Goal: Task Accomplishment & Management: Manage account settings

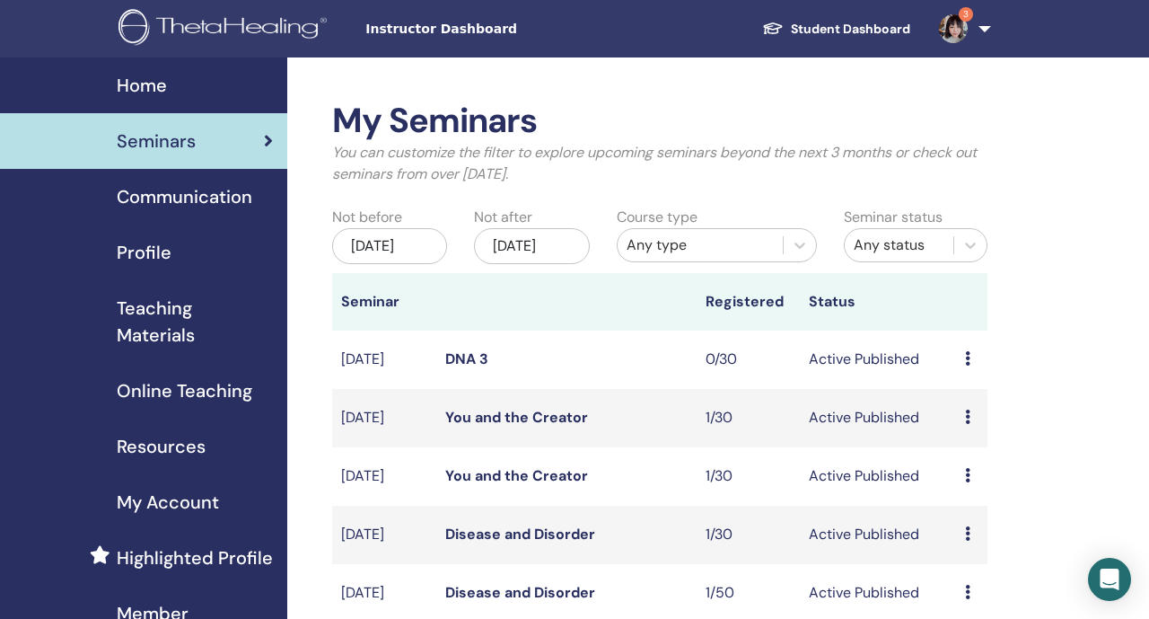
scroll to position [372, 0]
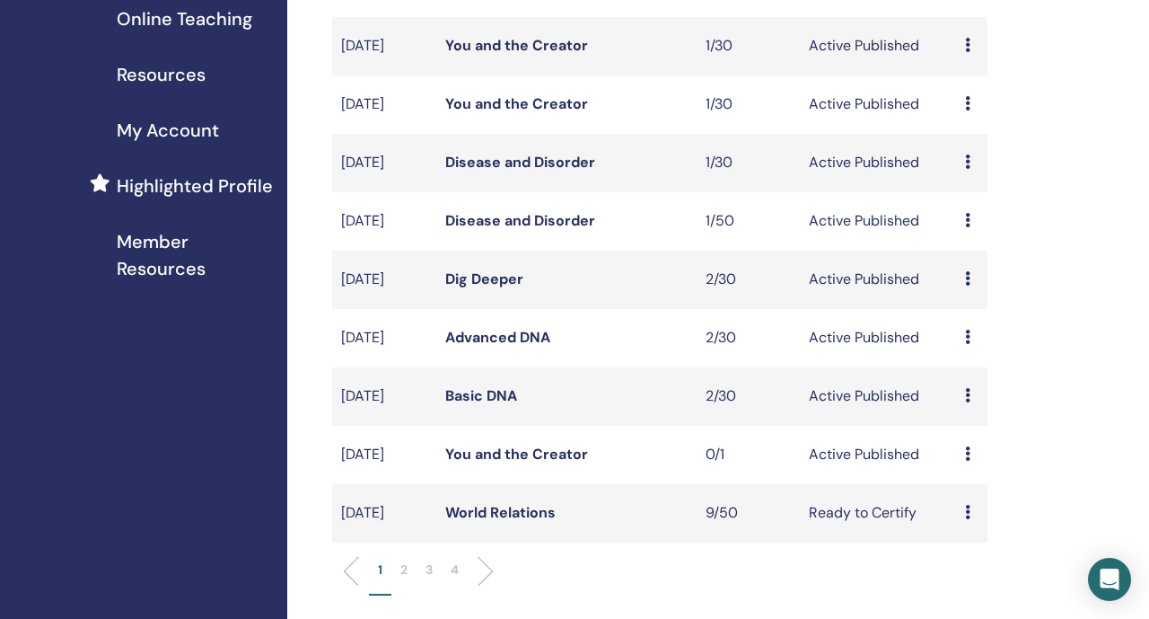
click at [479, 405] on link "Basic DNA" at bounding box center [481, 395] width 72 height 19
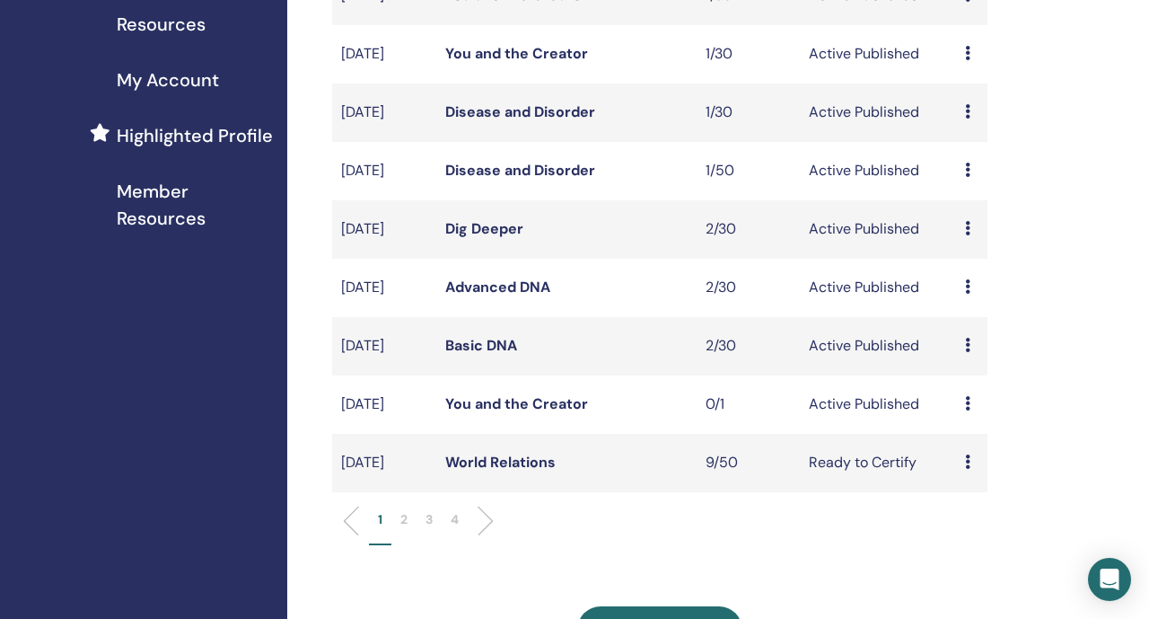
scroll to position [424, 0]
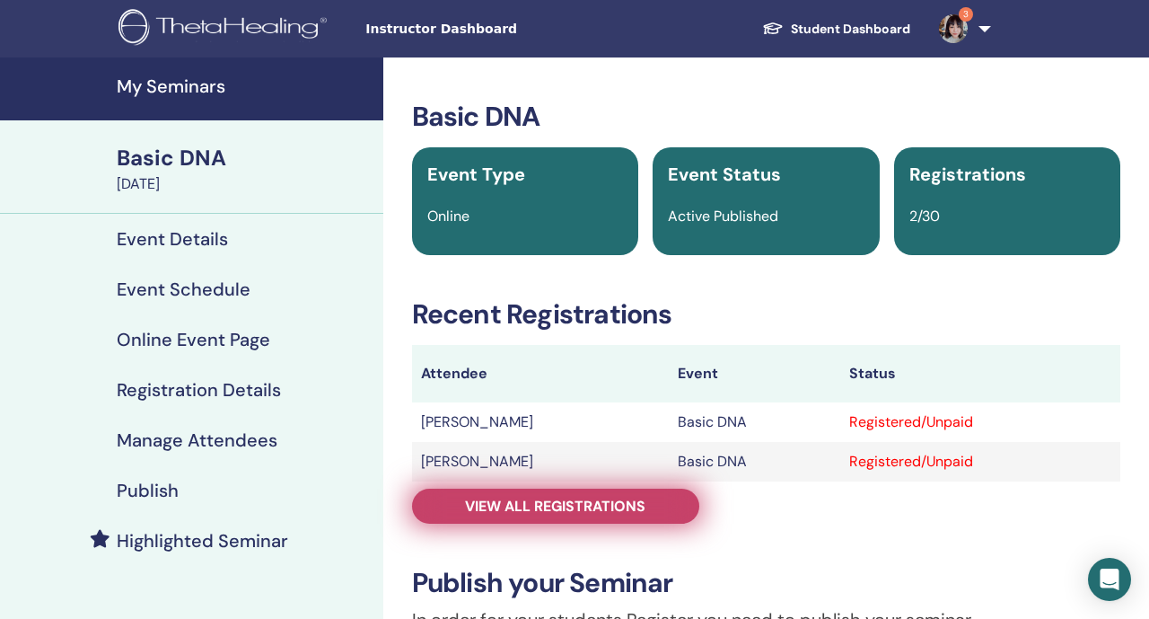
click at [486, 514] on span "View all registrations" at bounding box center [555, 506] width 180 height 19
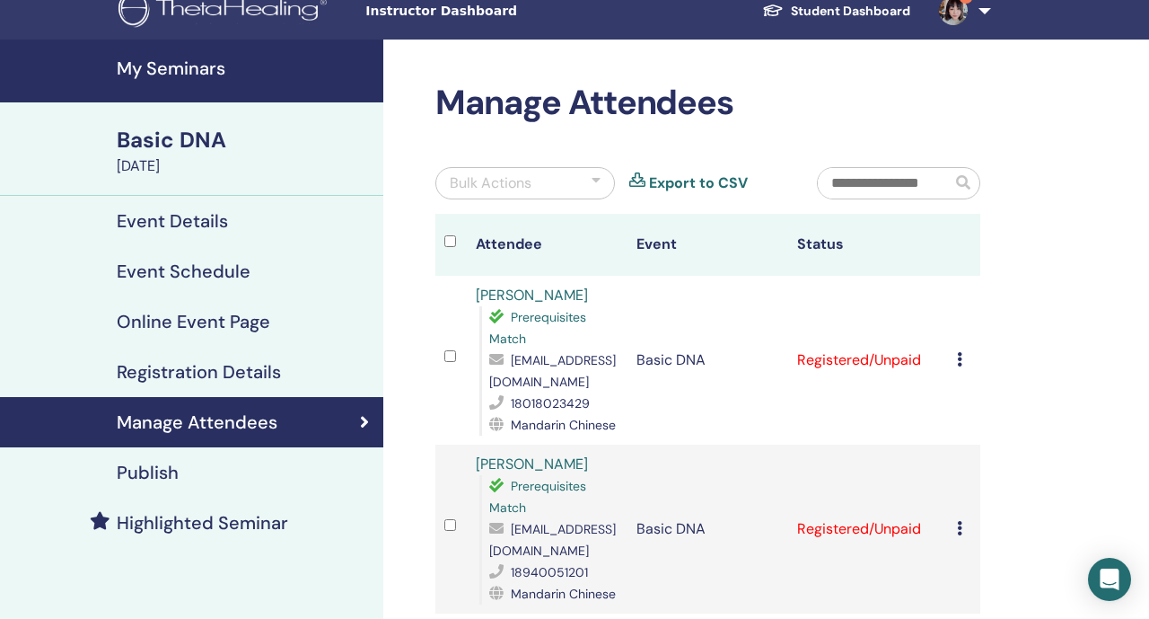
scroll to position [20, 0]
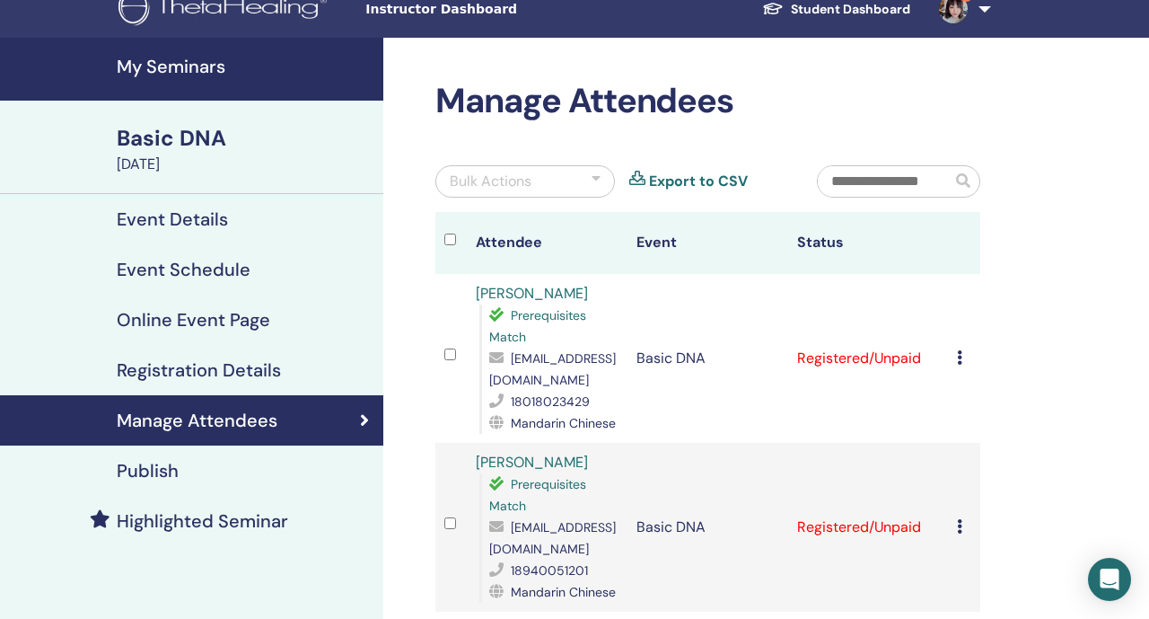
click at [937, 22] on link "3" at bounding box center [962, 8] width 74 height 57
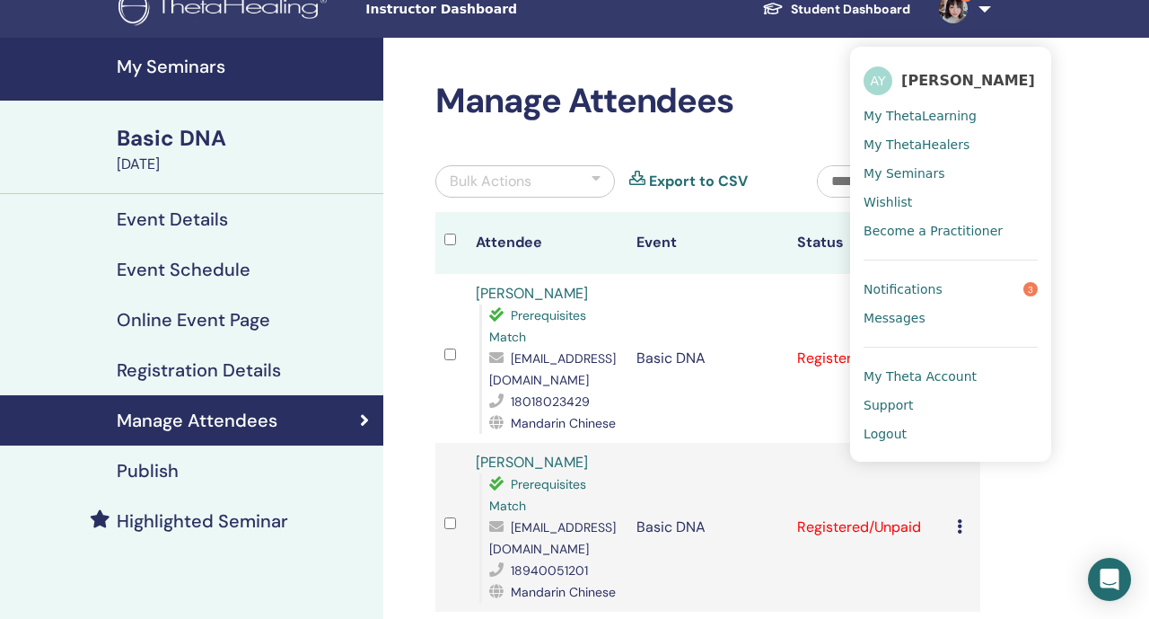
click at [925, 295] on span "Notifications" at bounding box center [903, 289] width 79 height 16
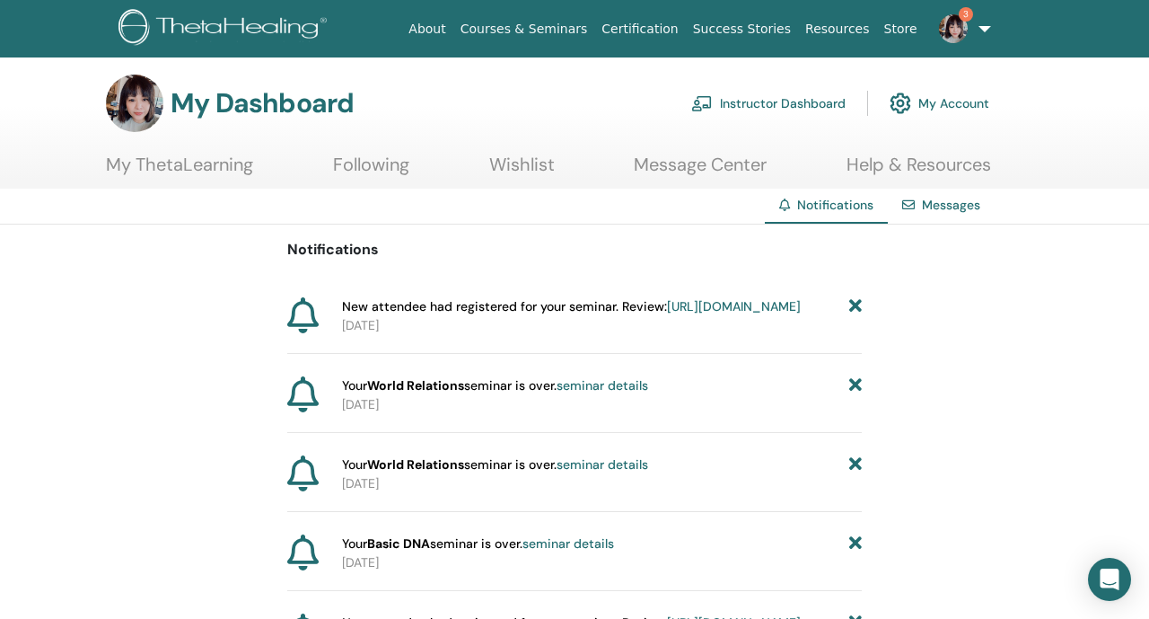
scroll to position [30, 0]
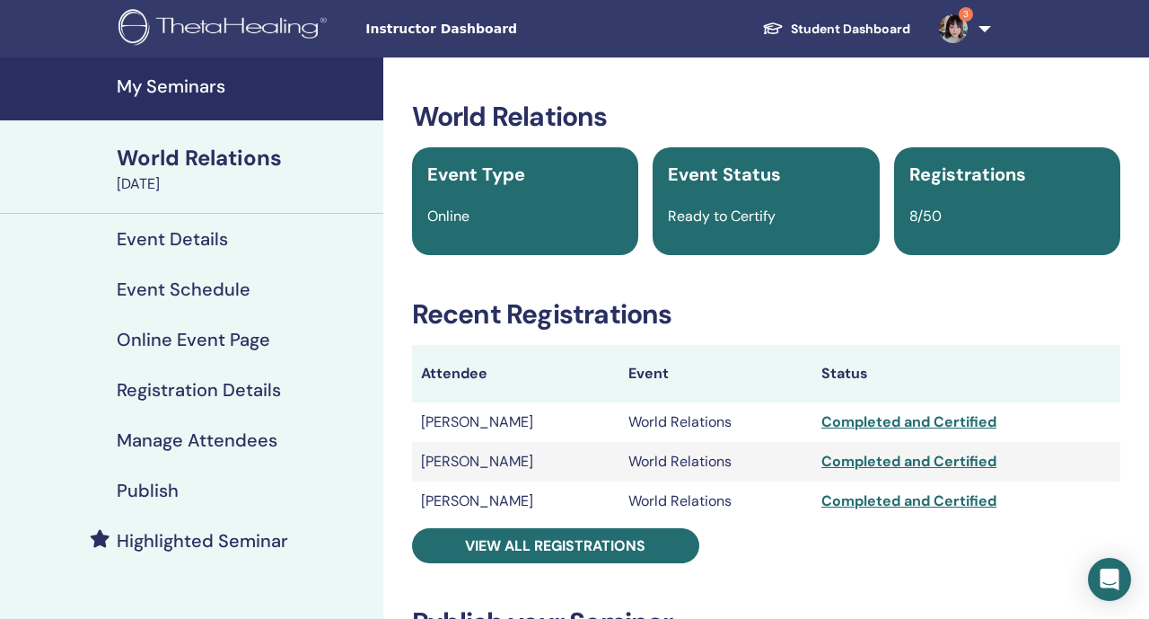
click at [981, 32] on link "3" at bounding box center [962, 28] width 74 height 57
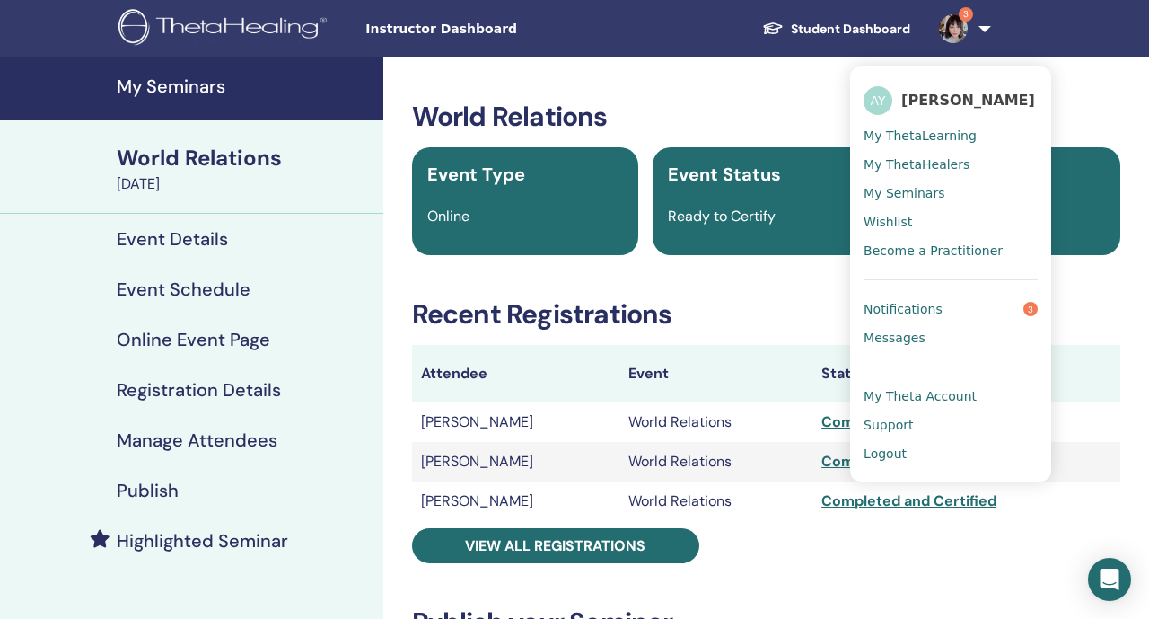
click at [897, 451] on span "Logout" at bounding box center [885, 453] width 43 height 16
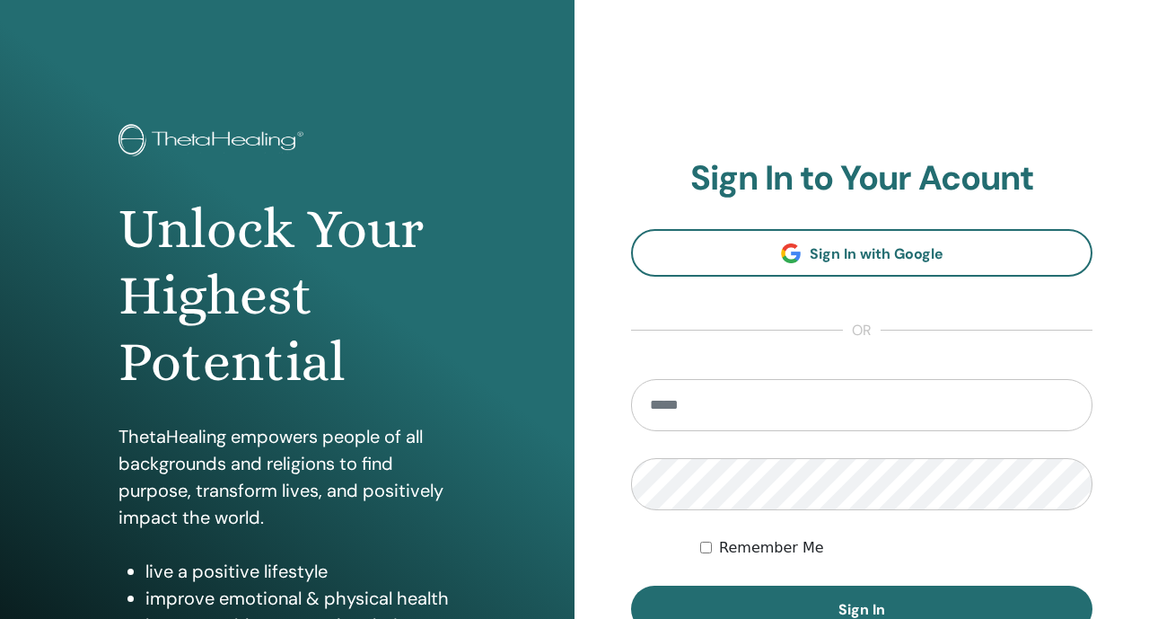
type input "**********"
click at [708, 409] on input "**********" at bounding box center [862, 405] width 462 height 52
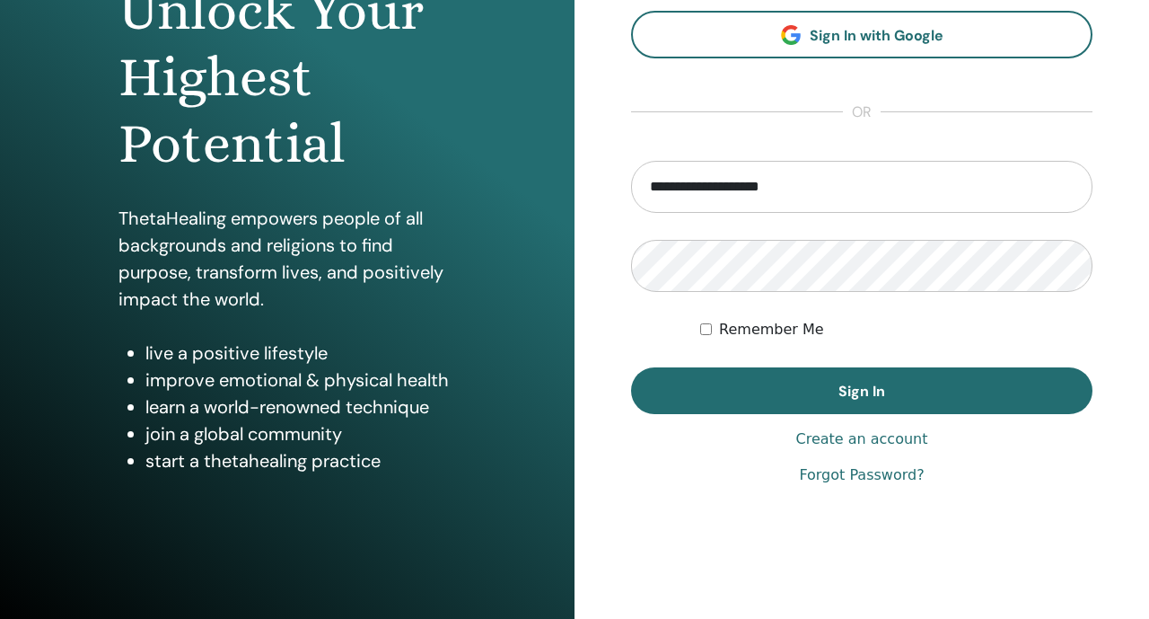
scroll to position [223, 0]
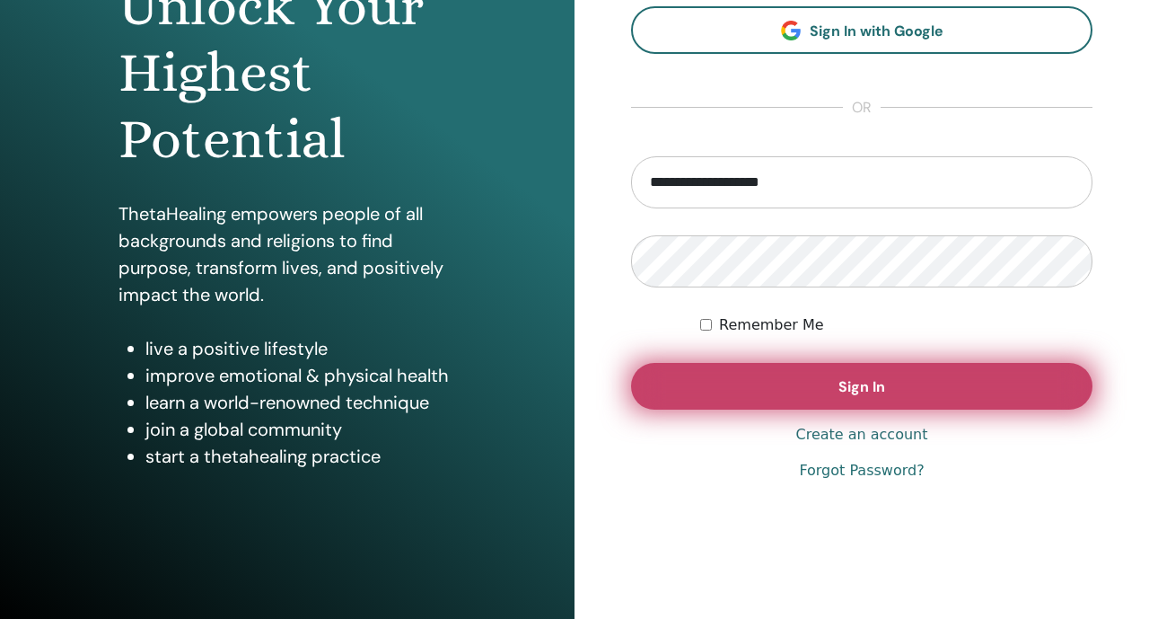
click at [652, 392] on button "Sign In" at bounding box center [862, 386] width 462 height 47
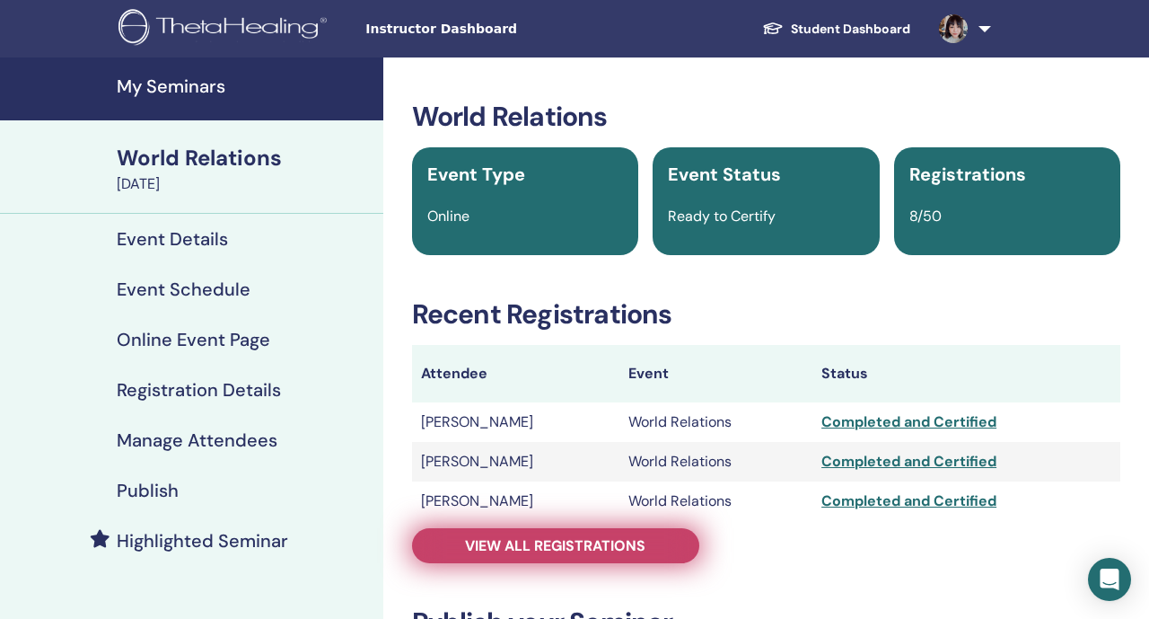
click at [541, 537] on span "View all registrations" at bounding box center [555, 545] width 180 height 19
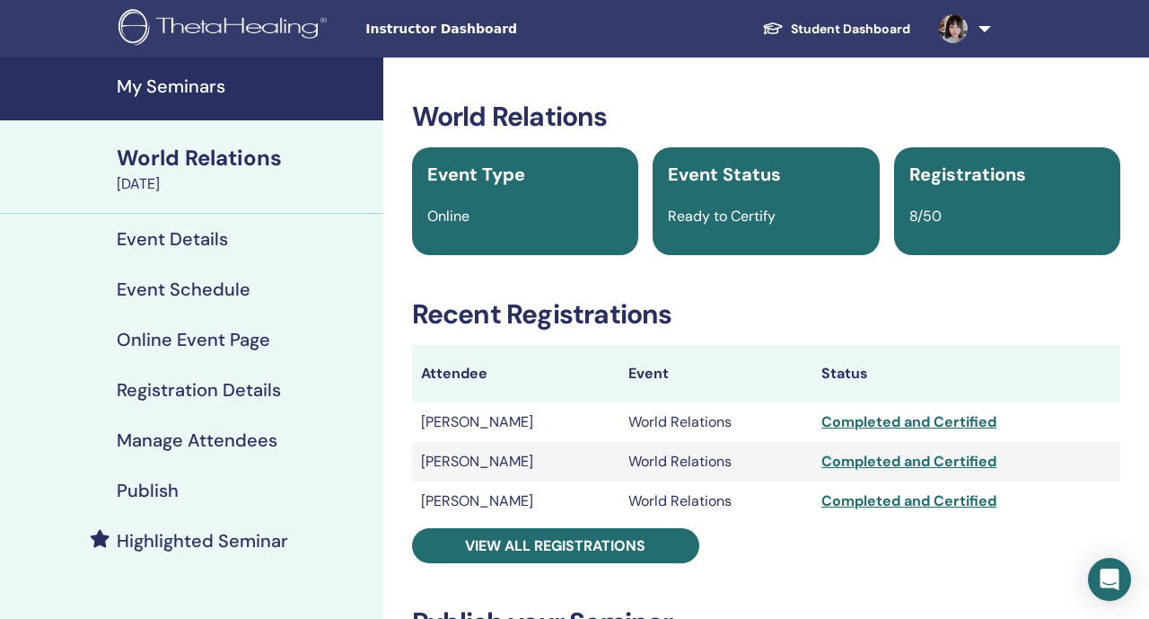
click at [220, 91] on h4 "My Seminars" at bounding box center [245, 86] width 256 height 22
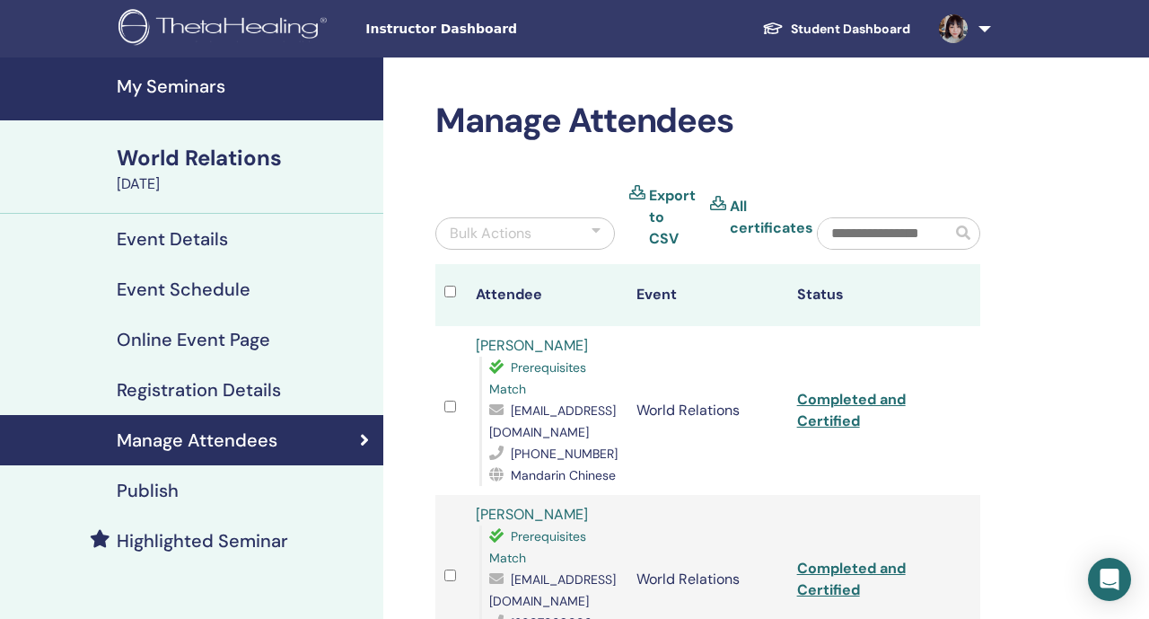
click at [969, 111] on h2 "Manage Attendees" at bounding box center [708, 121] width 545 height 41
click at [984, 21] on link at bounding box center [962, 28] width 74 height 57
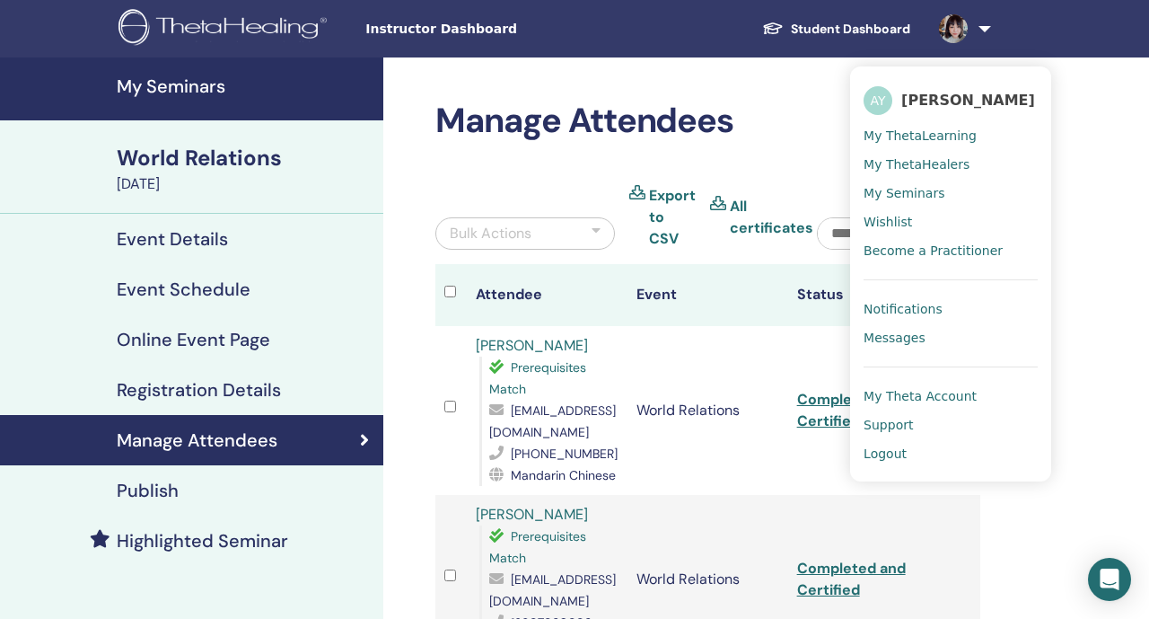
click at [946, 455] on link "Logout" at bounding box center [951, 453] width 174 height 29
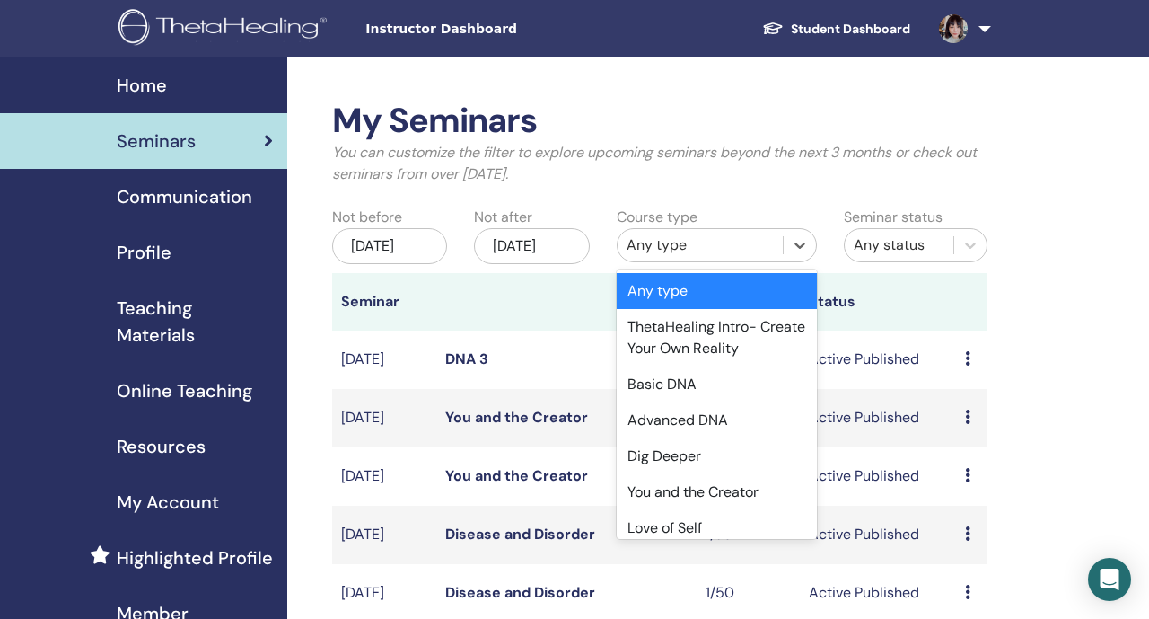
click at [651, 255] on div "Any type" at bounding box center [700, 245] width 165 height 29
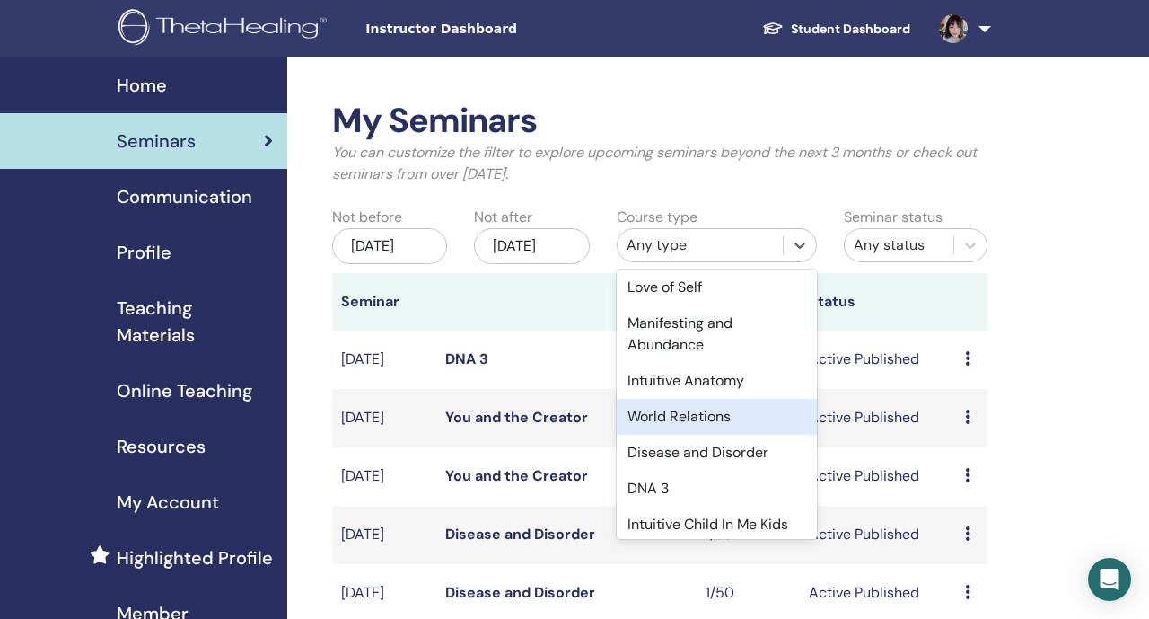
scroll to position [249, 0]
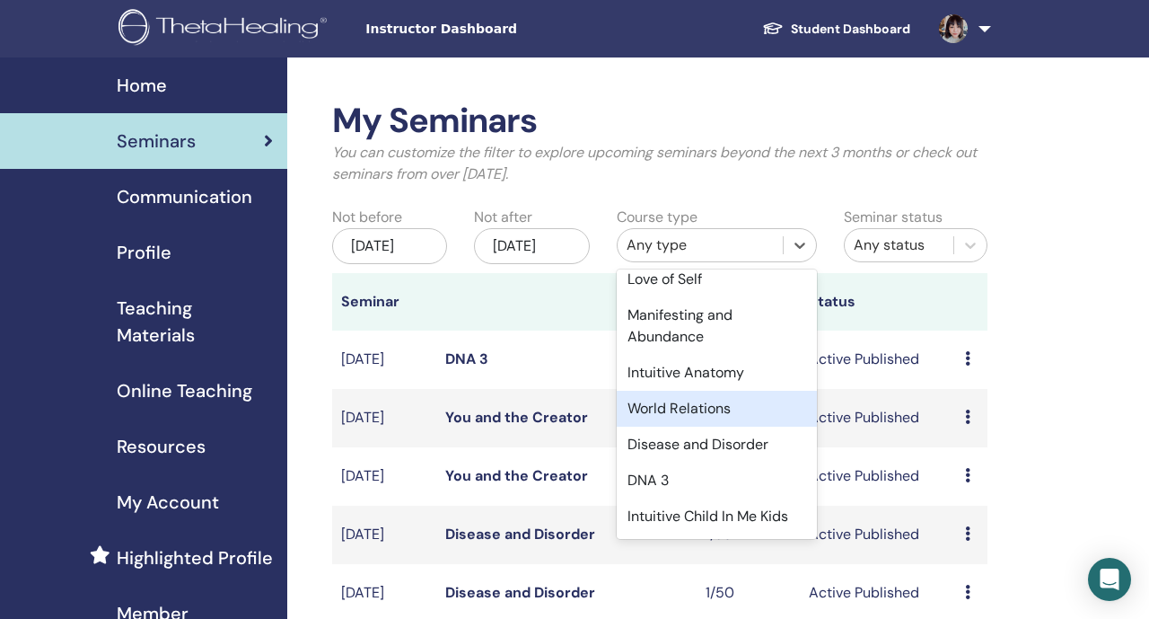
click at [683, 410] on div "World Relations" at bounding box center [717, 409] width 200 height 36
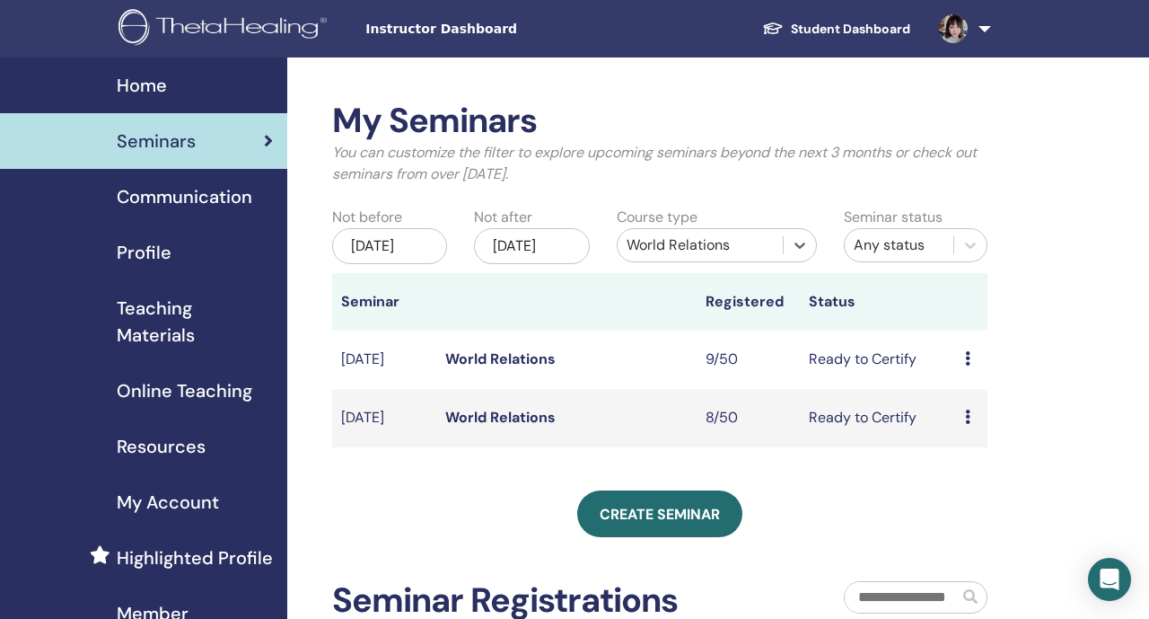
scroll to position [5, 0]
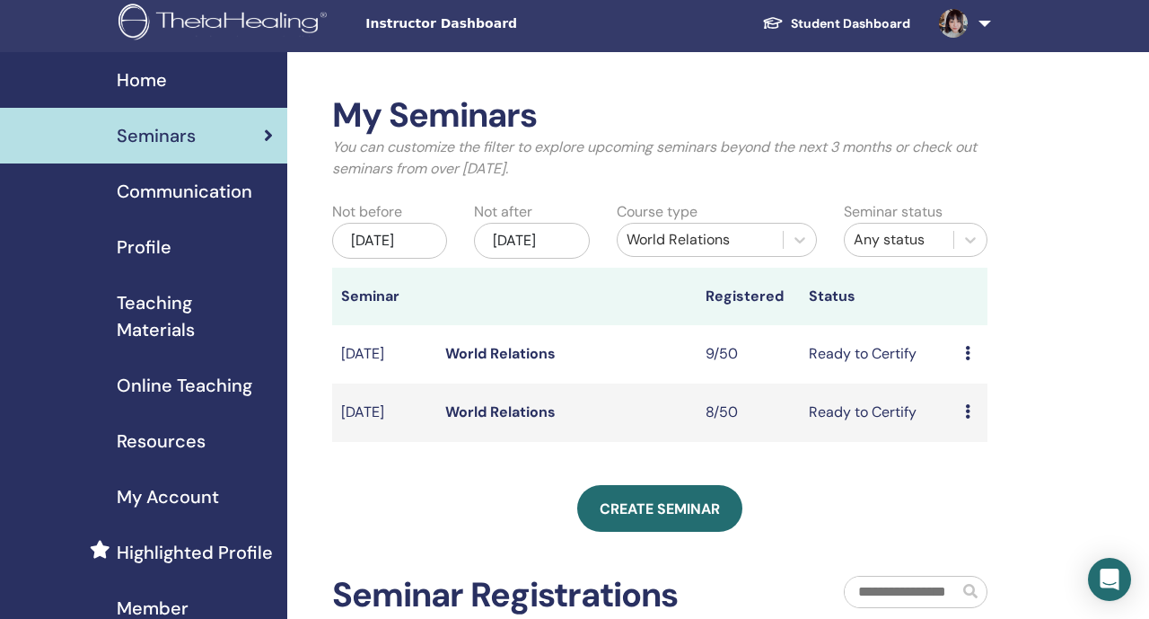
click at [512, 363] on link "World Relations" at bounding box center [500, 353] width 110 height 19
click at [512, 421] on link "World Relations" at bounding box center [500, 411] width 110 height 19
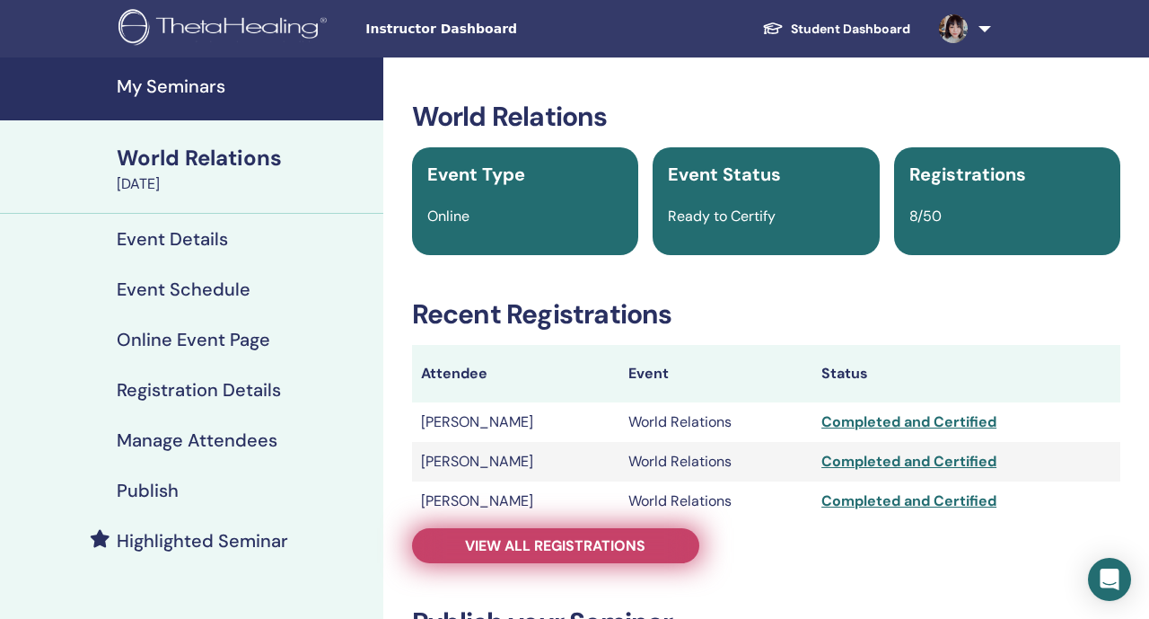
click at [498, 544] on span "View all registrations" at bounding box center [555, 545] width 180 height 19
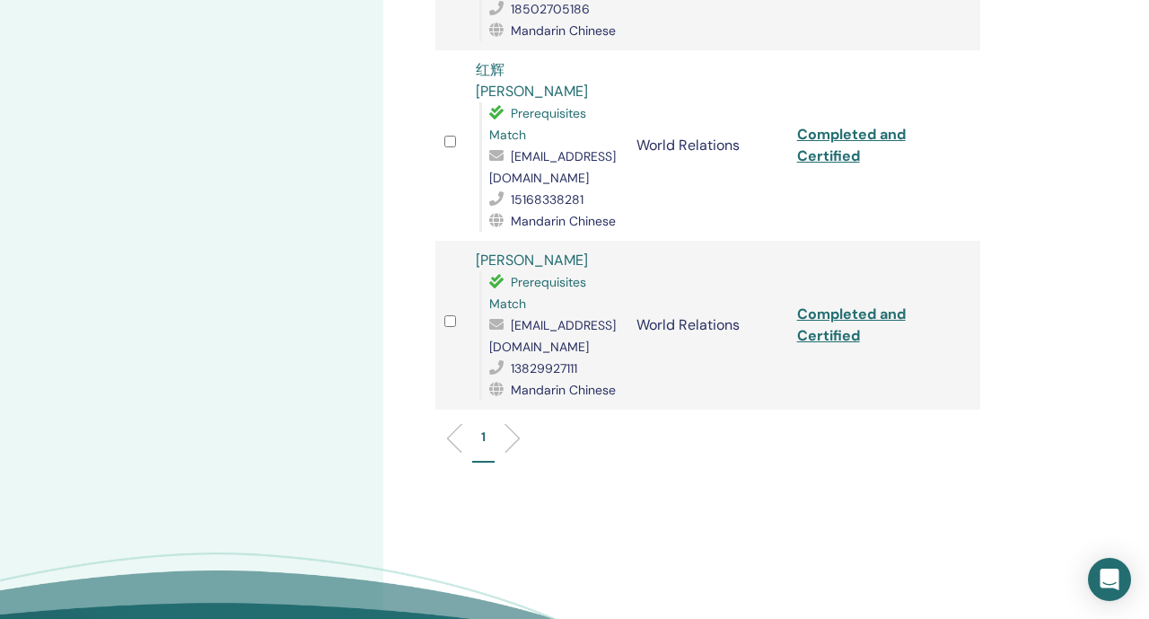
scroll to position [1299, 0]
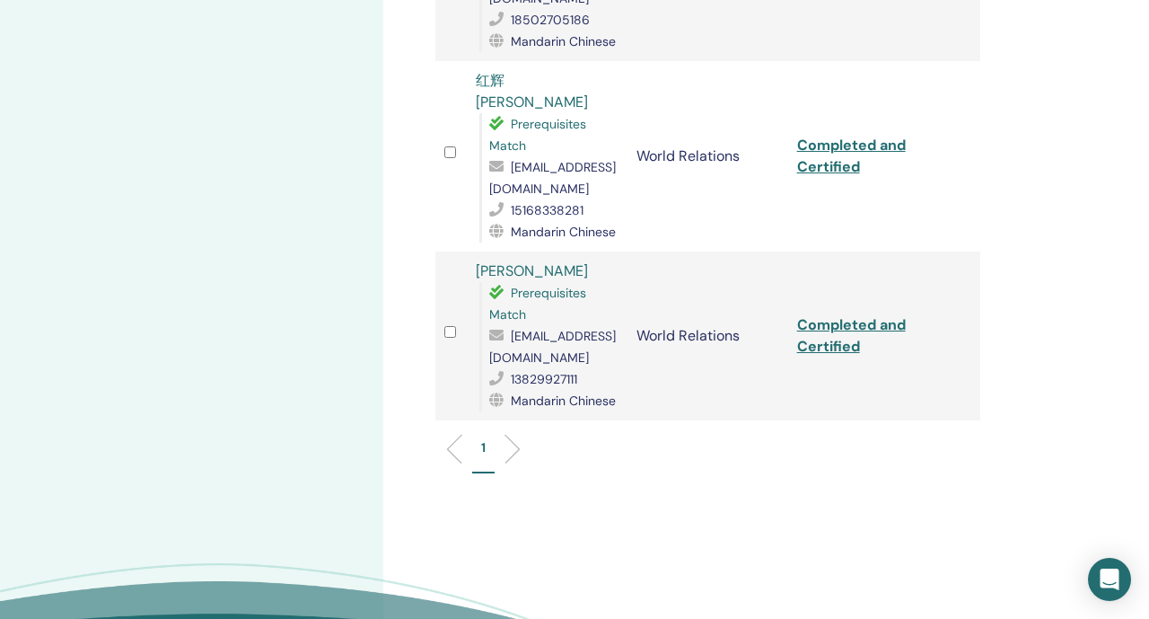
click at [568, 328] on span "[EMAIL_ADDRESS][DOMAIN_NAME]" at bounding box center [552, 347] width 127 height 38
copy span "[EMAIL_ADDRESS][DOMAIN_NAME]"
click at [523, 159] on span "304141798@qq.com" at bounding box center [552, 178] width 127 height 38
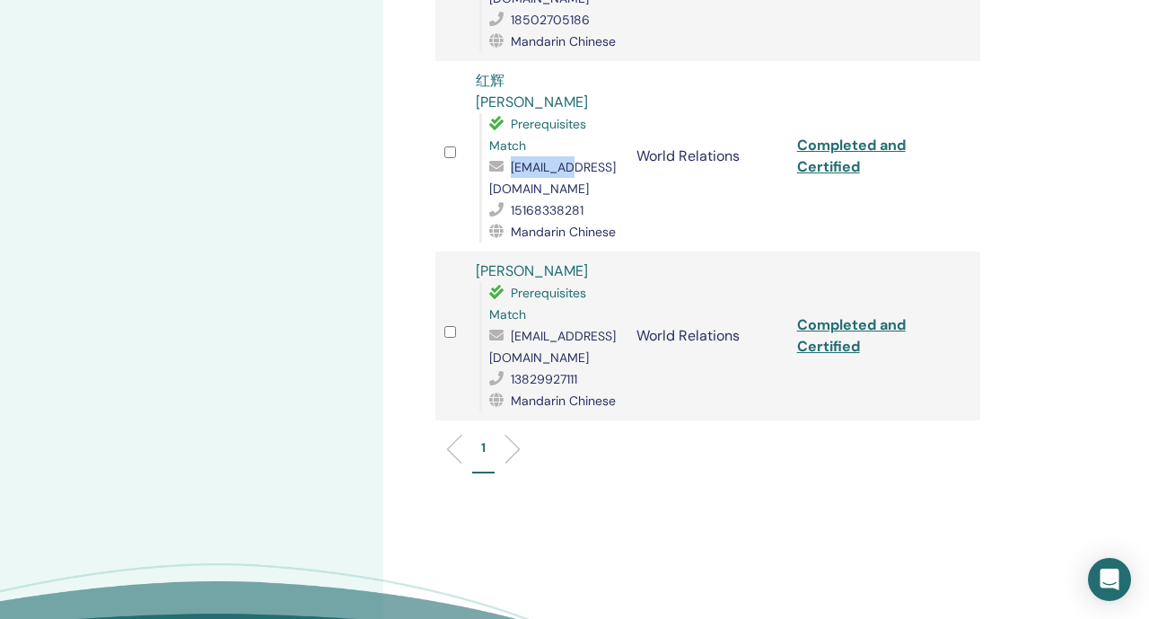
click at [523, 159] on span "304141798@qq.com" at bounding box center [552, 178] width 127 height 38
copy span "304141798@qq.com"
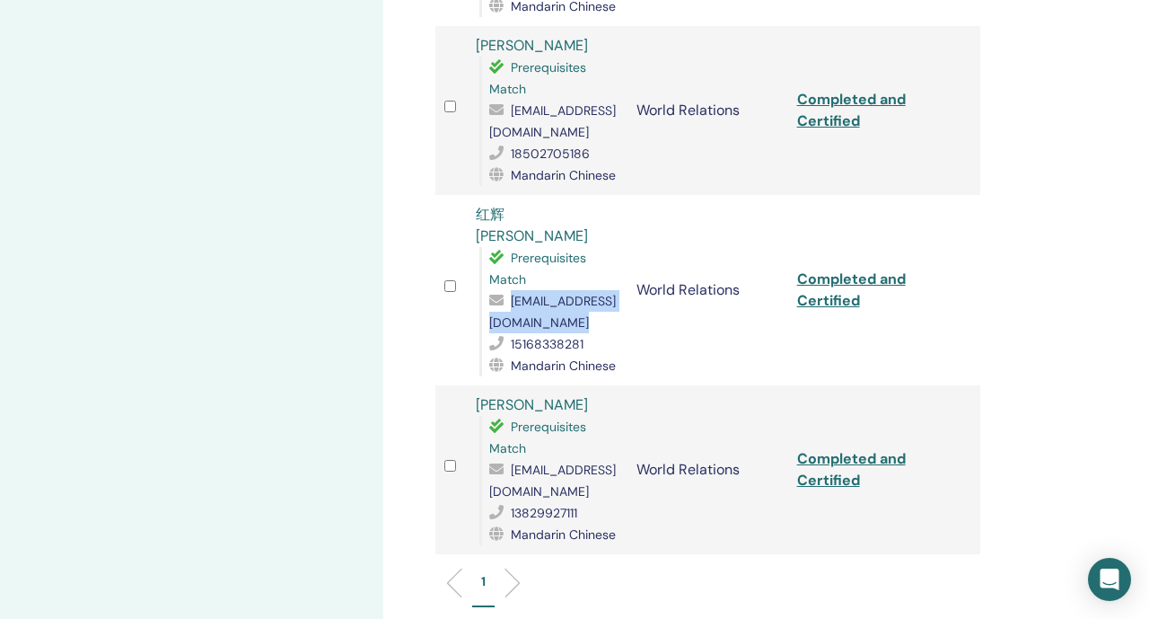
scroll to position [1166, 0]
click at [535, 114] on span "965207581@qq.com" at bounding box center [552, 120] width 127 height 38
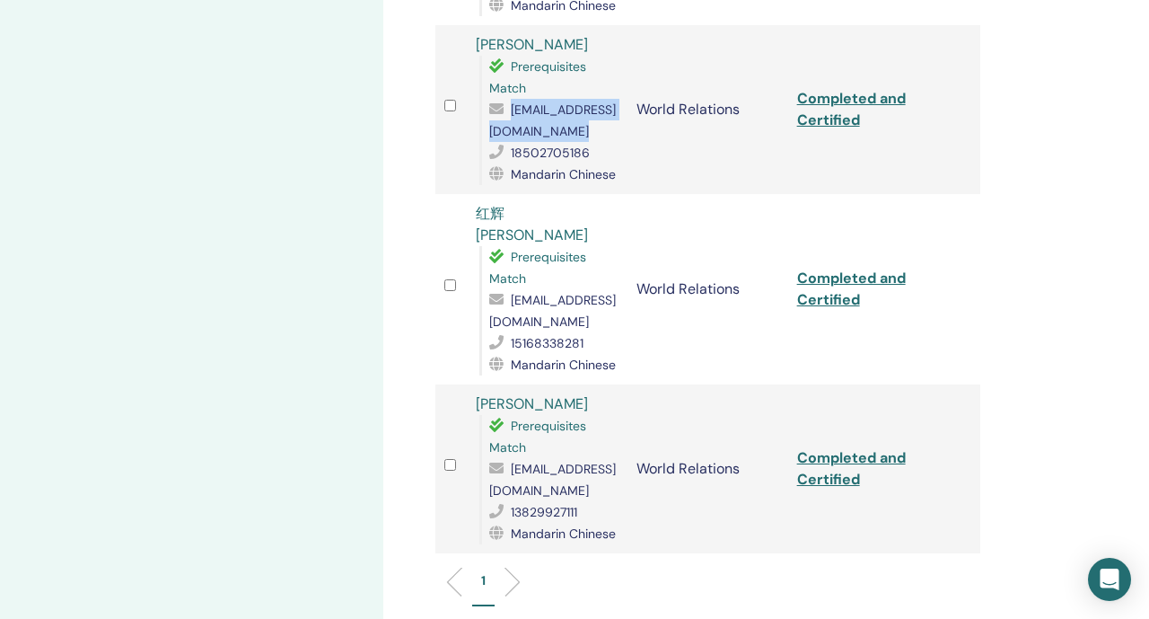
click at [535, 114] on span "965207581@qq.com" at bounding box center [552, 120] width 127 height 38
copy span "965207581@qq.com"
click at [536, 35] on link "Jera Zhang" at bounding box center [532, 44] width 112 height 19
drag, startPoint x: 571, startPoint y: 30, endPoint x: 462, endPoint y: 27, distance: 108.7
click at [462, 27] on tr "Jera Zhang Prerequisites Match 965207581@qq.com 18502705186 Mandarin Chinese Wo…" at bounding box center [708, 109] width 545 height 169
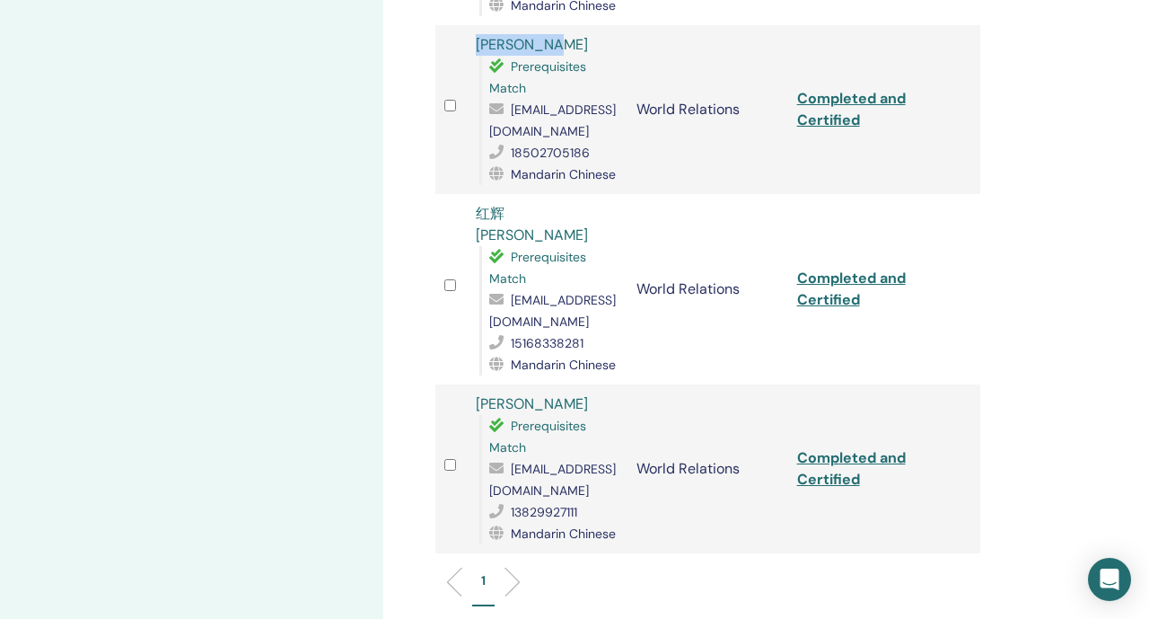
copy tr "Jera Zhang"
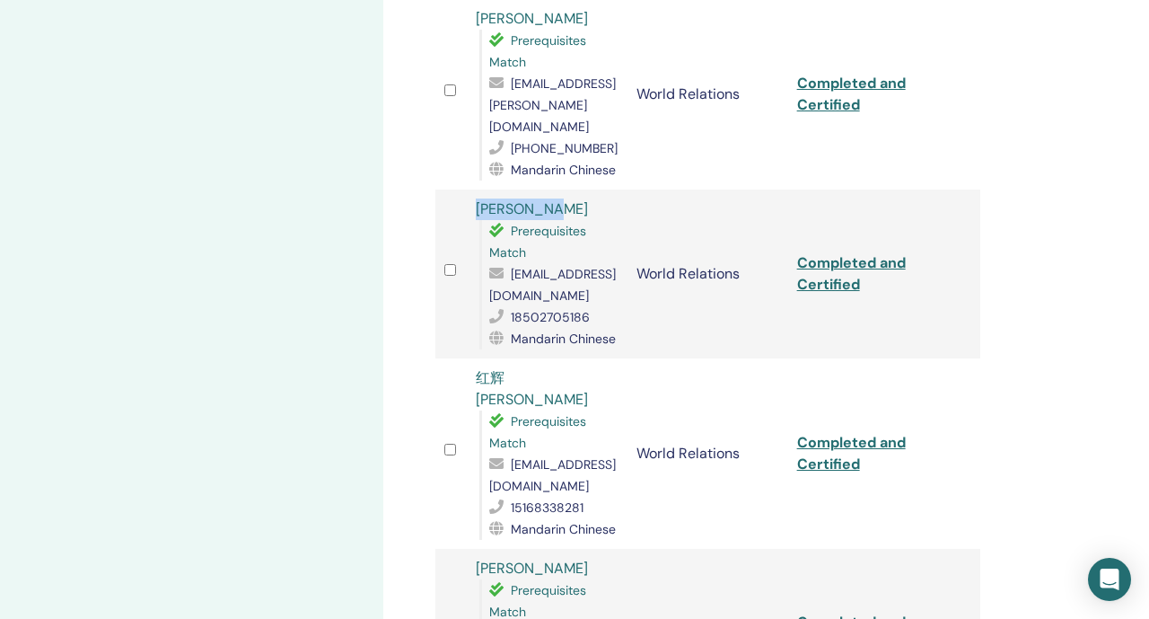
scroll to position [987, 0]
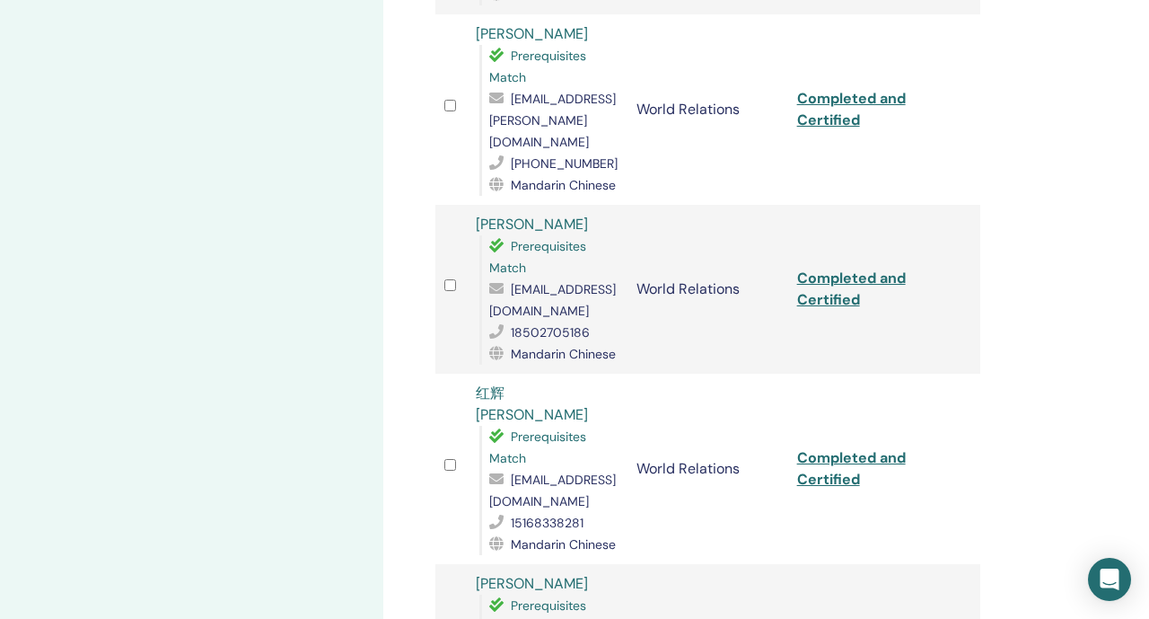
click at [540, 117] on span "tyc.donna@gmail.com" at bounding box center [552, 120] width 127 height 59
copy span "tyc.donna@gmail.com"
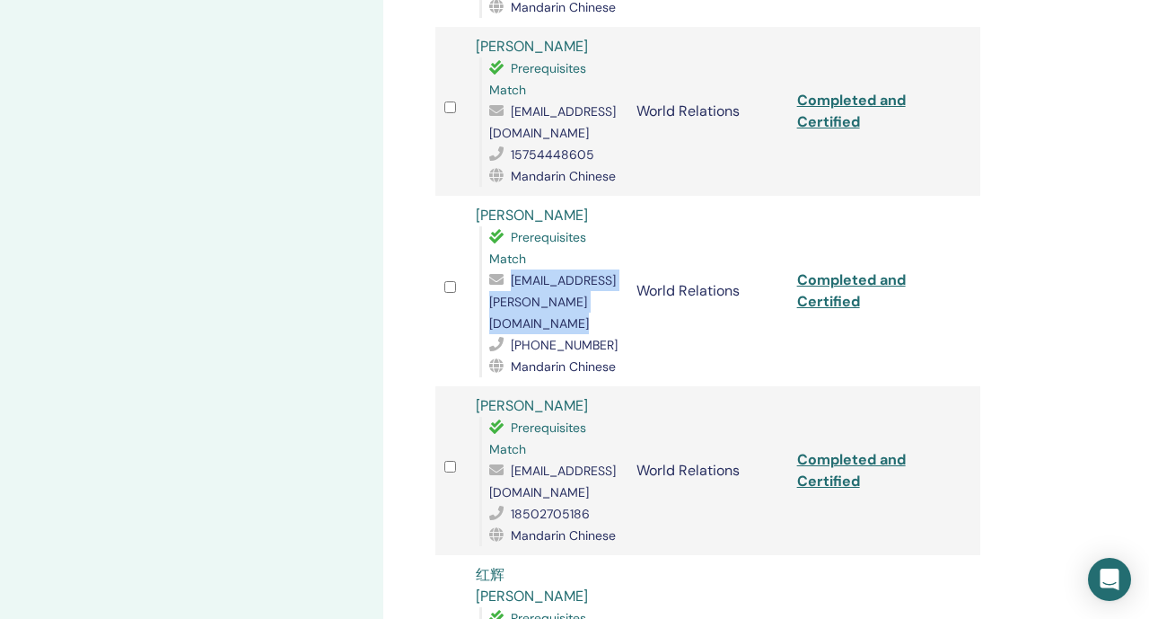
scroll to position [702, 0]
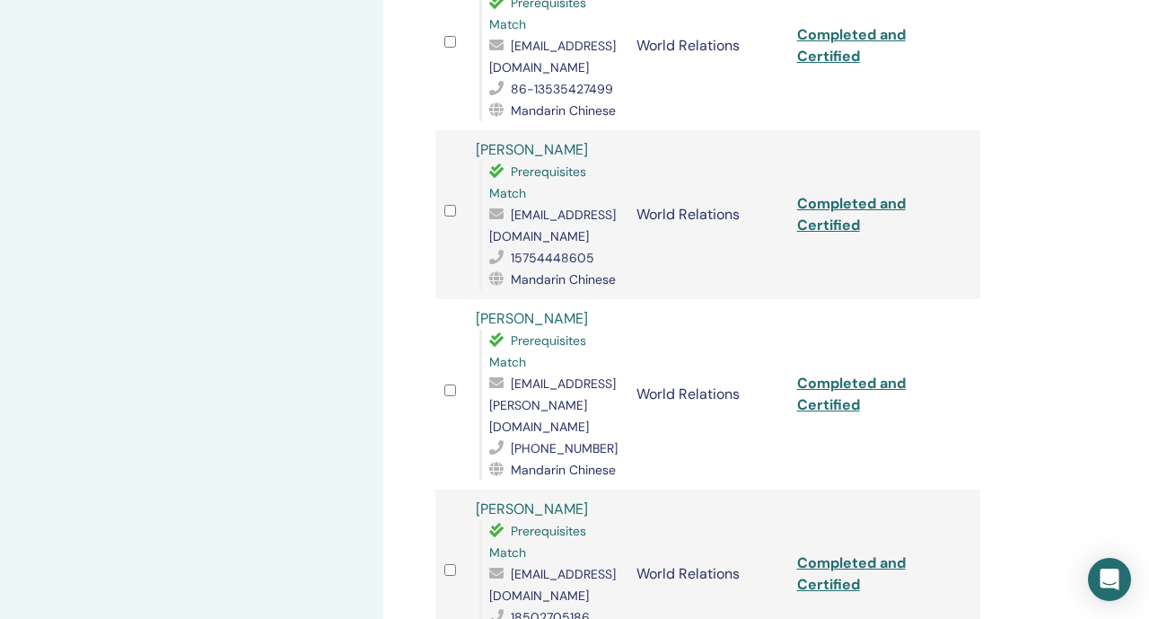
click at [521, 237] on span "1803958092@qq.com" at bounding box center [552, 226] width 127 height 38
copy span "1803958092@qq.com"
drag, startPoint x: 559, startPoint y: 155, endPoint x: 468, endPoint y: 152, distance: 90.8
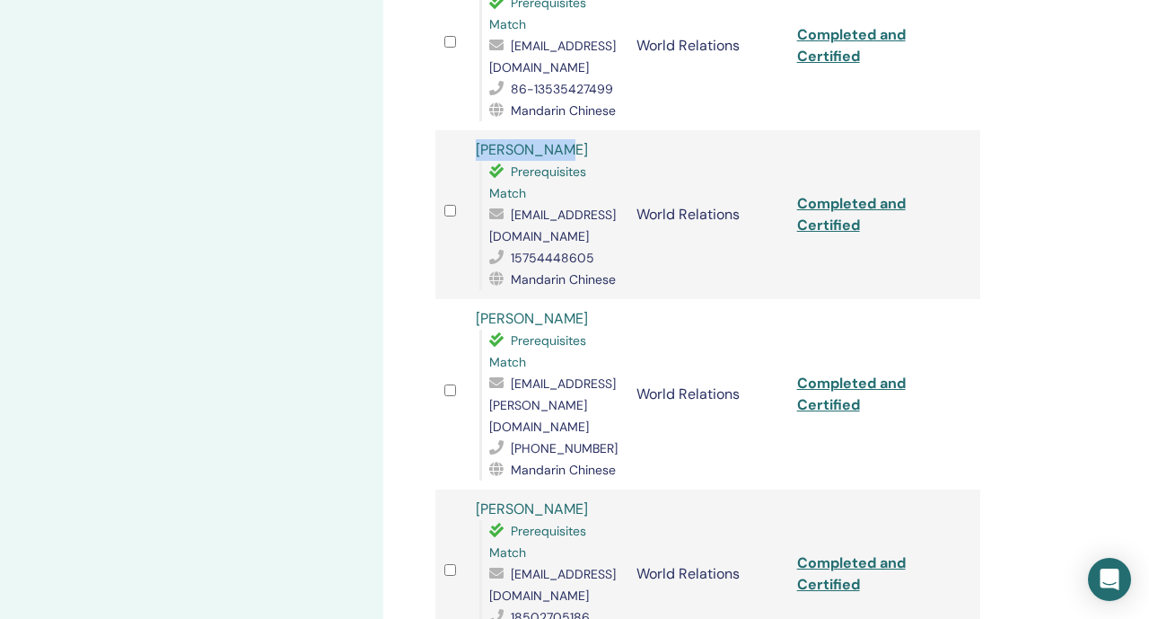
click at [468, 152] on td "Meijun Peng Prerequisites Match 1803958092@qq.com 15754448605 Mandarin Chinese" at bounding box center [547, 214] width 161 height 169
copy link "Meijun Peng"
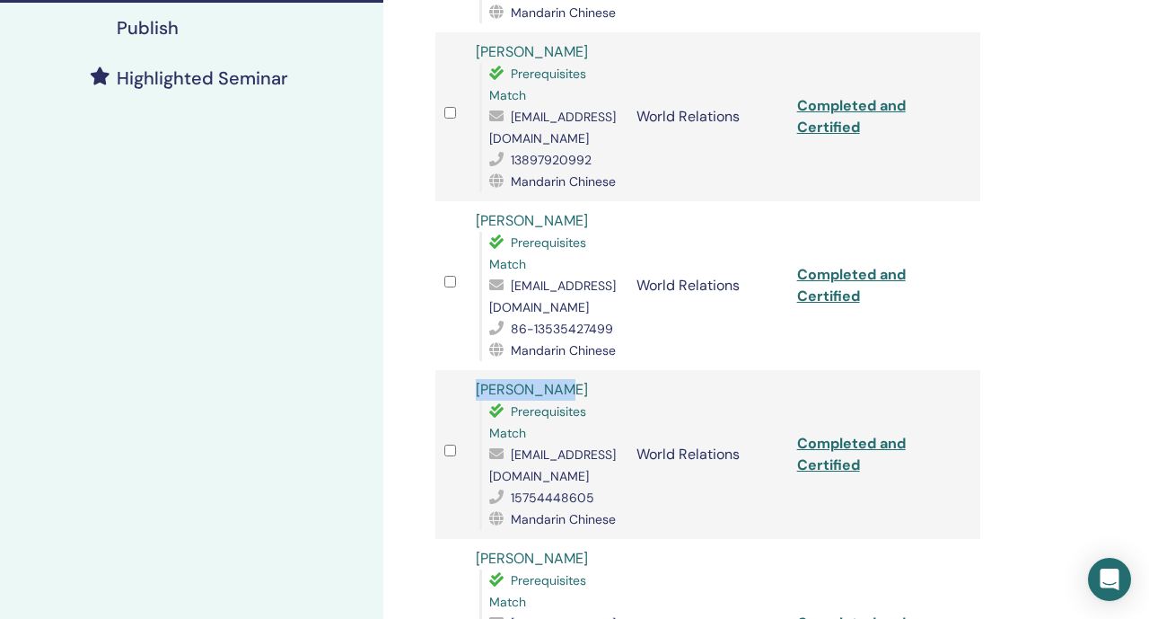
scroll to position [464, 0]
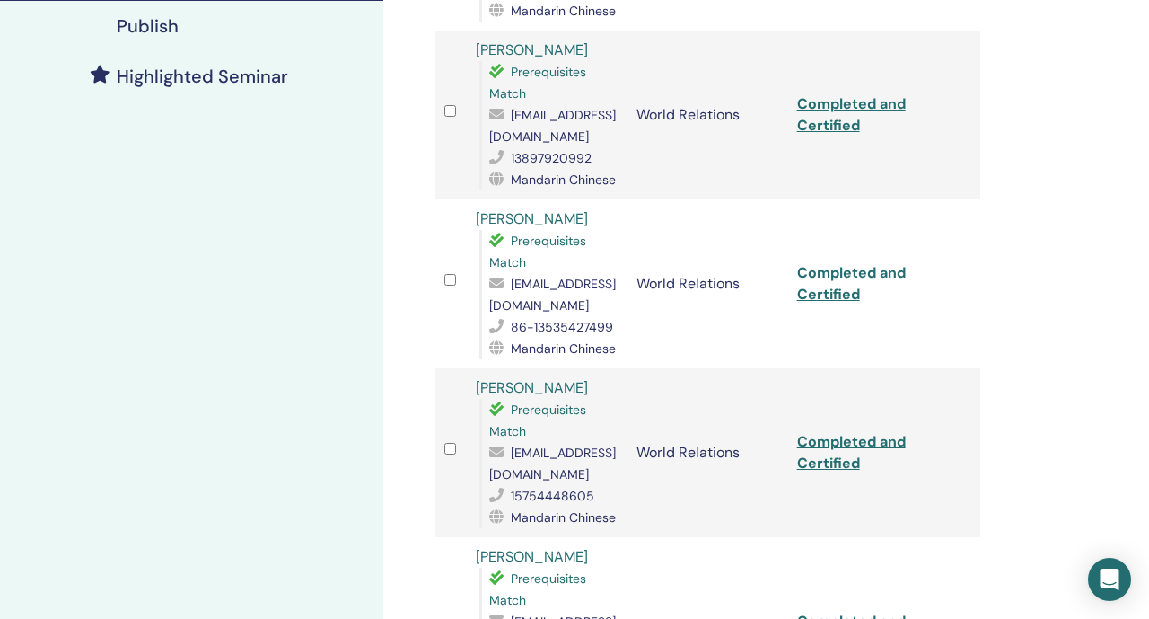
click at [520, 311] on span "shixiao_tang@hotmail.com" at bounding box center [552, 295] width 127 height 38
copy span "shixiao_tang@hotmail.com"
drag, startPoint x: 579, startPoint y: 211, endPoint x: 462, endPoint y: 210, distance: 117.6
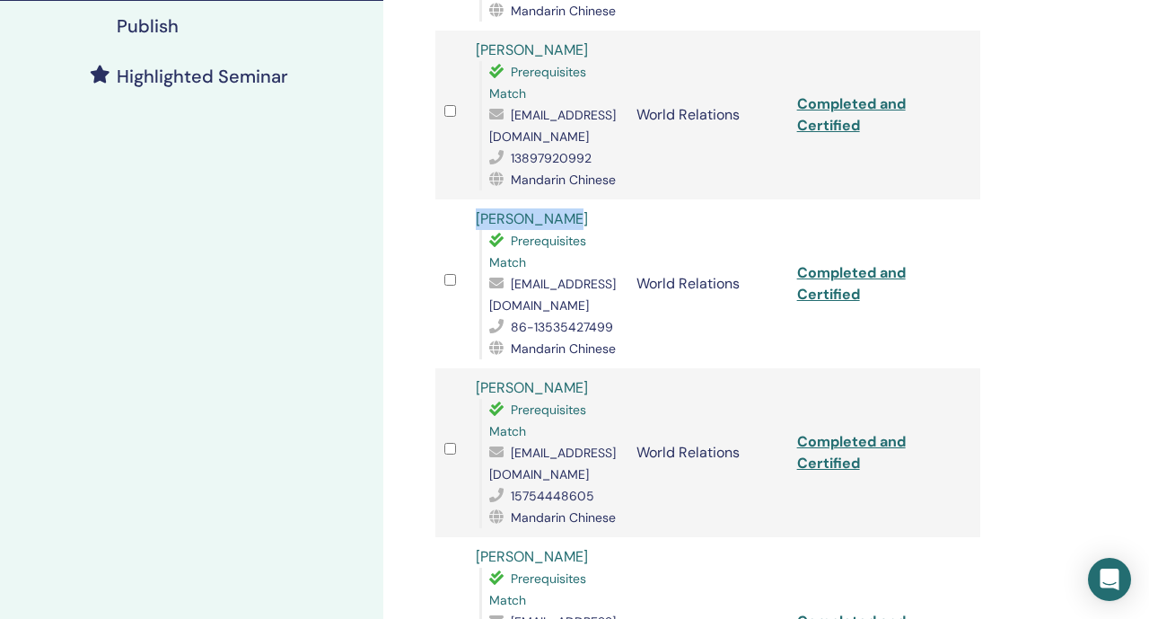
click at [461, 210] on tr "Shixiao TANG Prerequisites Match shixiao_tang@hotmail.com 86-13535427499 Mandar…" at bounding box center [708, 283] width 545 height 169
copy tr "Shixiao TANG"
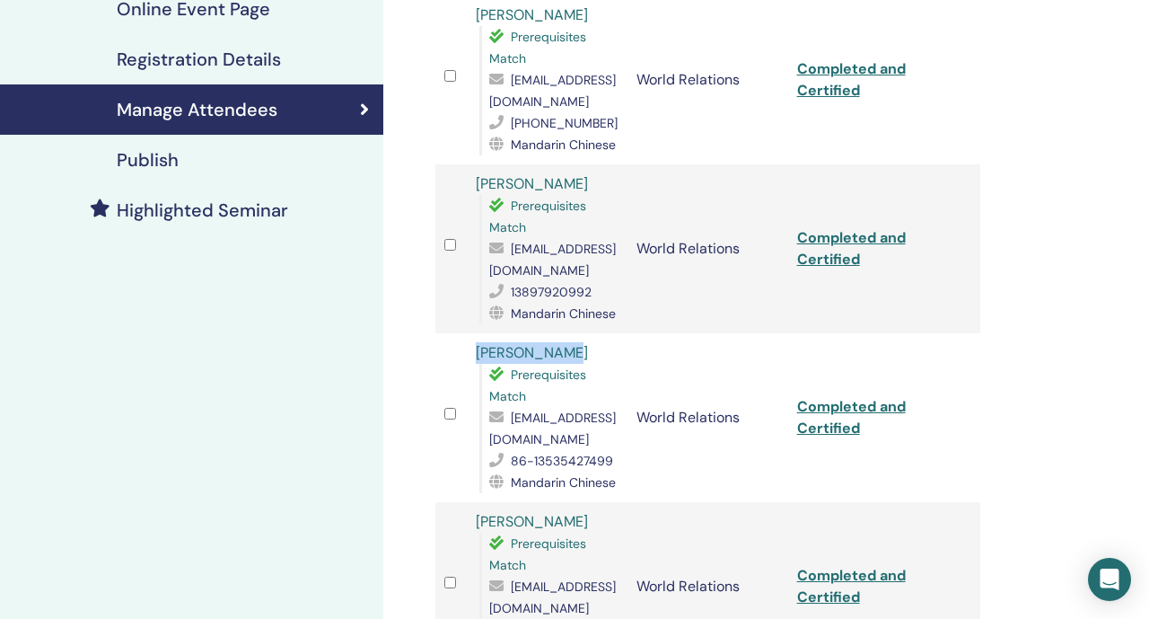
scroll to position [295, 0]
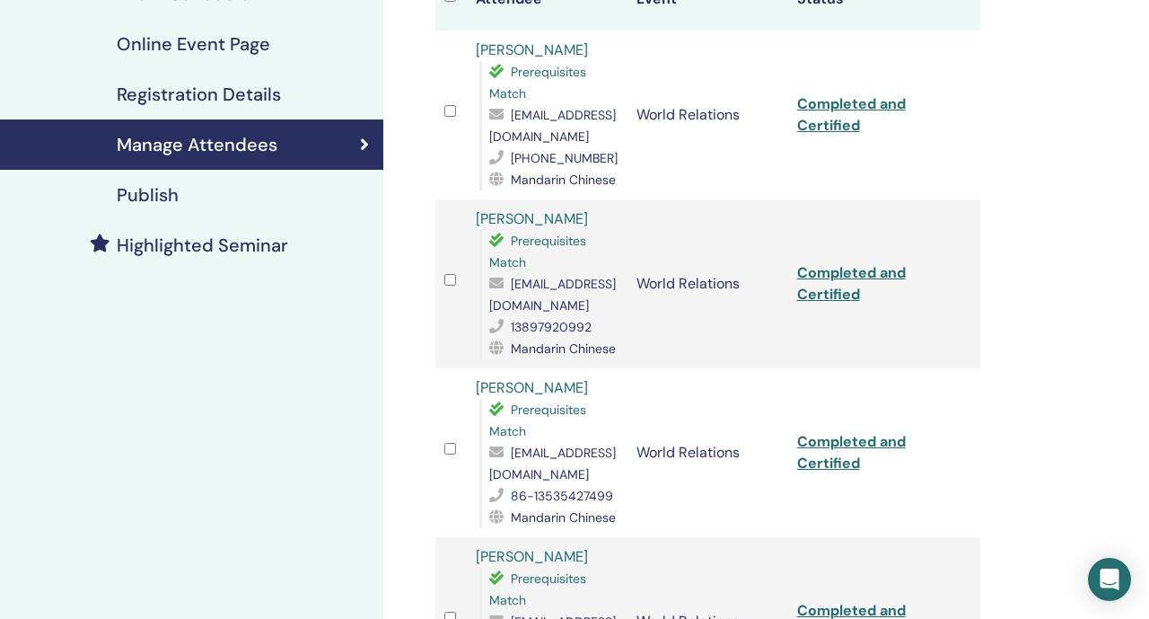
click at [506, 307] on span "878699662@qq.com" at bounding box center [552, 295] width 127 height 38
copy span "878699662@qq.com"
drag, startPoint x: 594, startPoint y: 222, endPoint x: 461, endPoint y: 217, distance: 133.9
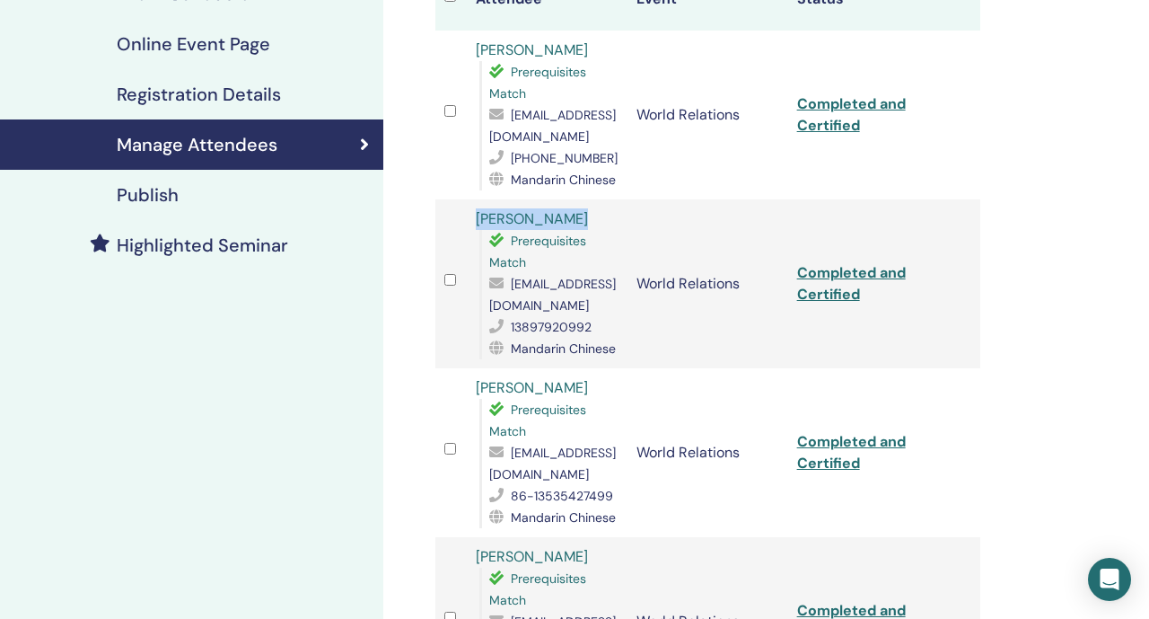
click at [459, 217] on tr "Zhaoyue Zhang Prerequisites Match 878699662@qq.com 13897920992 Mandarin Chinese…" at bounding box center [708, 283] width 545 height 169
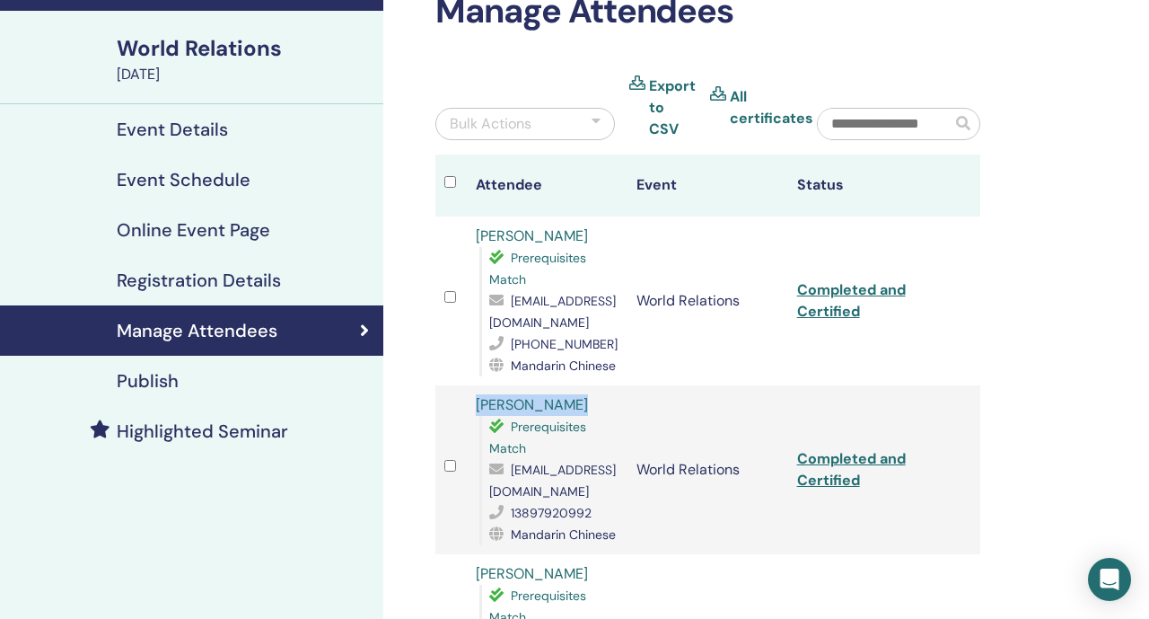
scroll to position [108, 0]
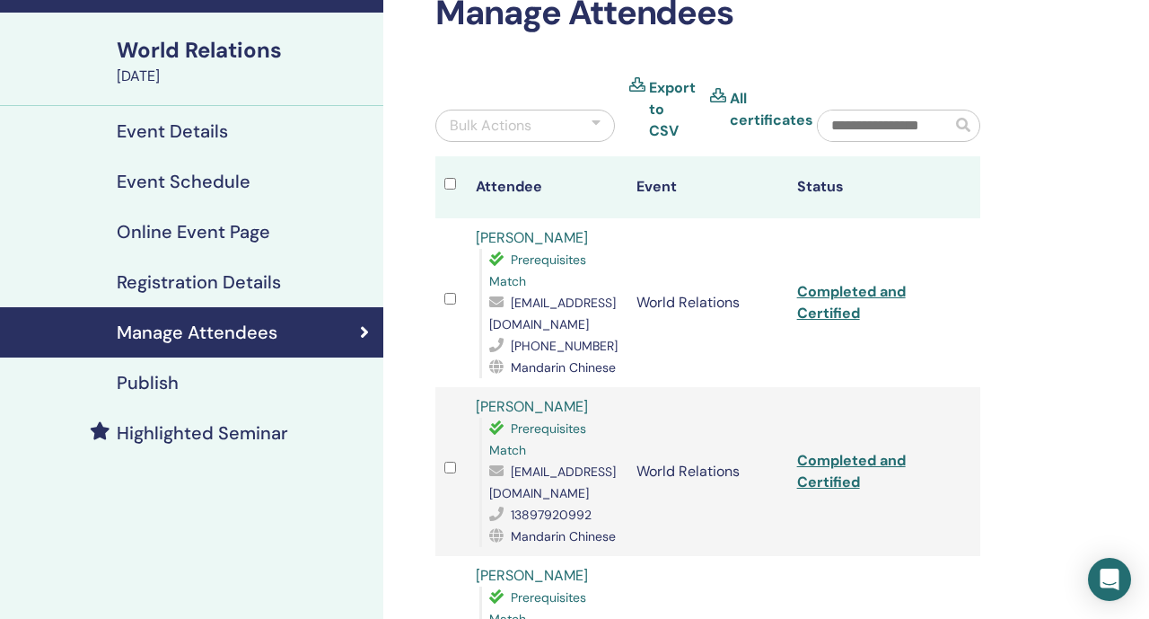
click at [509, 325] on span "1249618059@qq.com" at bounding box center [552, 314] width 127 height 38
drag, startPoint x: 542, startPoint y: 235, endPoint x: 461, endPoint y: 229, distance: 82.0
click at [461, 230] on tr "Yuqi Lyu Prerequisites Match 1249618059@qq.com +8617839225378 Mandarin Chinese …" at bounding box center [708, 302] width 545 height 169
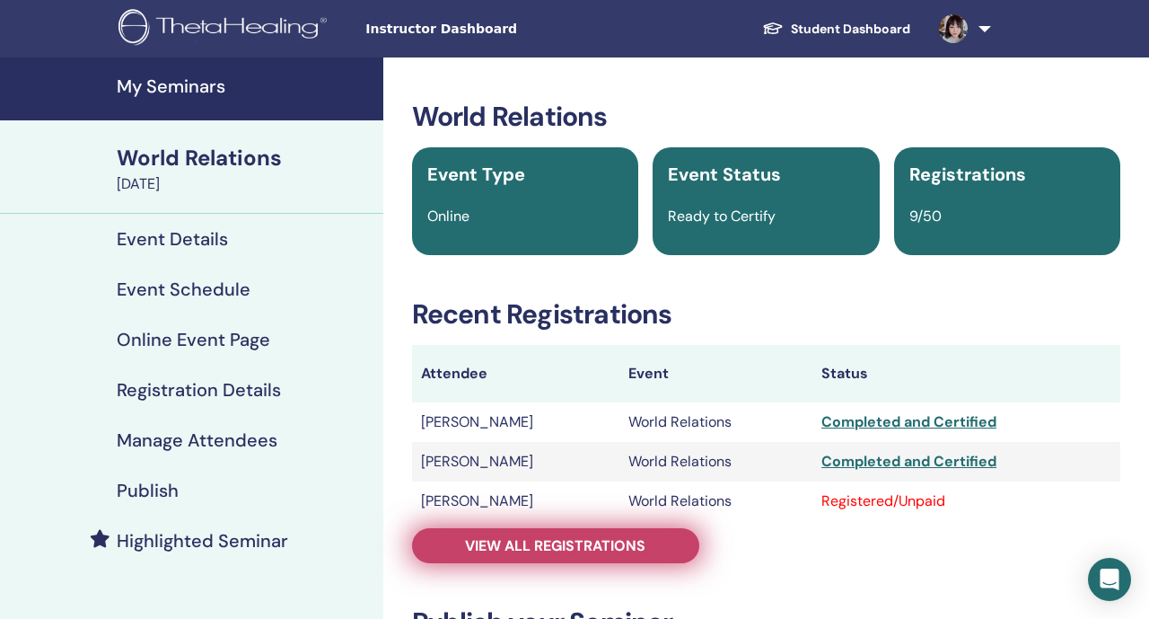
click at [475, 554] on span "View all registrations" at bounding box center [555, 545] width 180 height 19
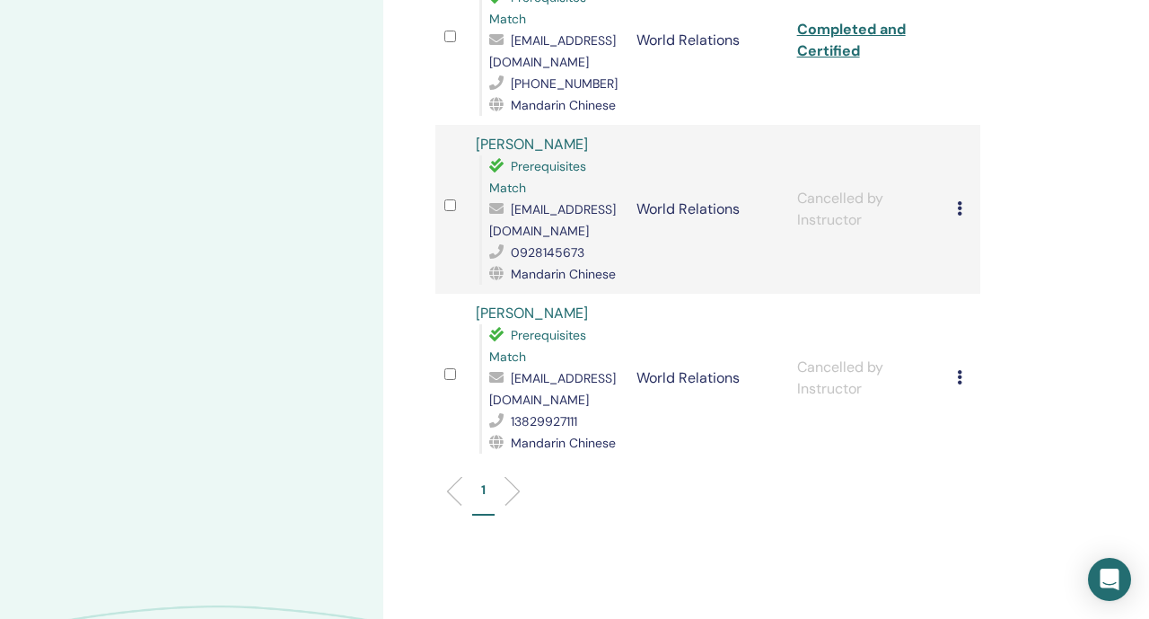
scroll to position [1395, 0]
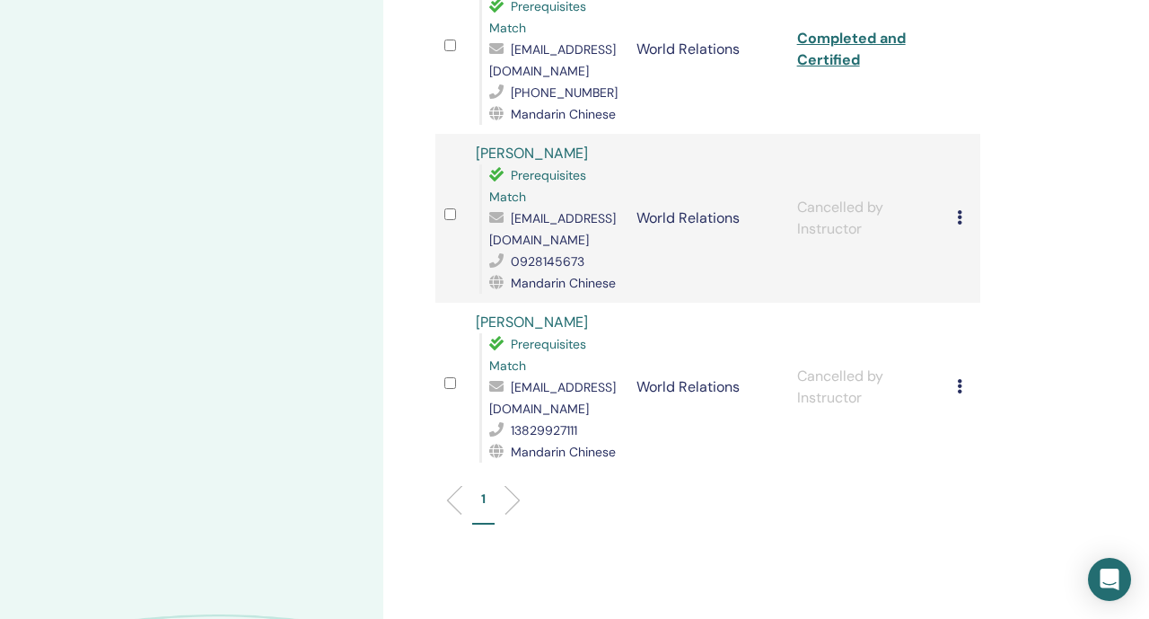
click at [522, 227] on div "[EMAIL_ADDRESS][DOMAIN_NAME]" at bounding box center [553, 228] width 129 height 43
click at [525, 219] on span "[EMAIL_ADDRESS][DOMAIN_NAME]" at bounding box center [552, 229] width 127 height 38
copy span "[EMAIL_ADDRESS][DOMAIN_NAME]"
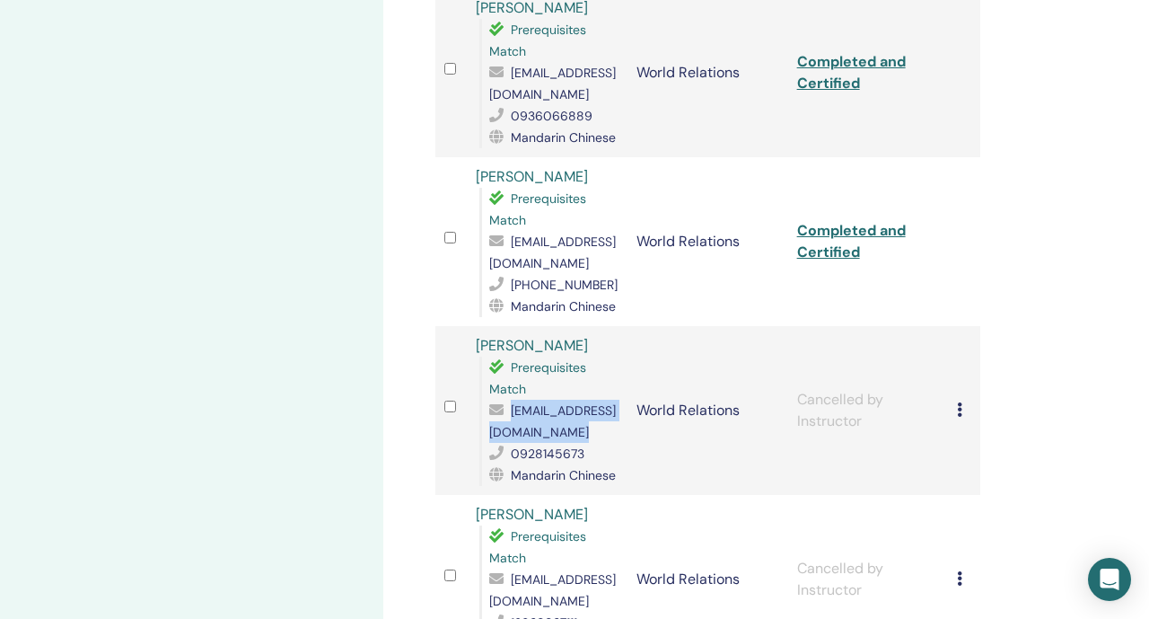
scroll to position [1205, 0]
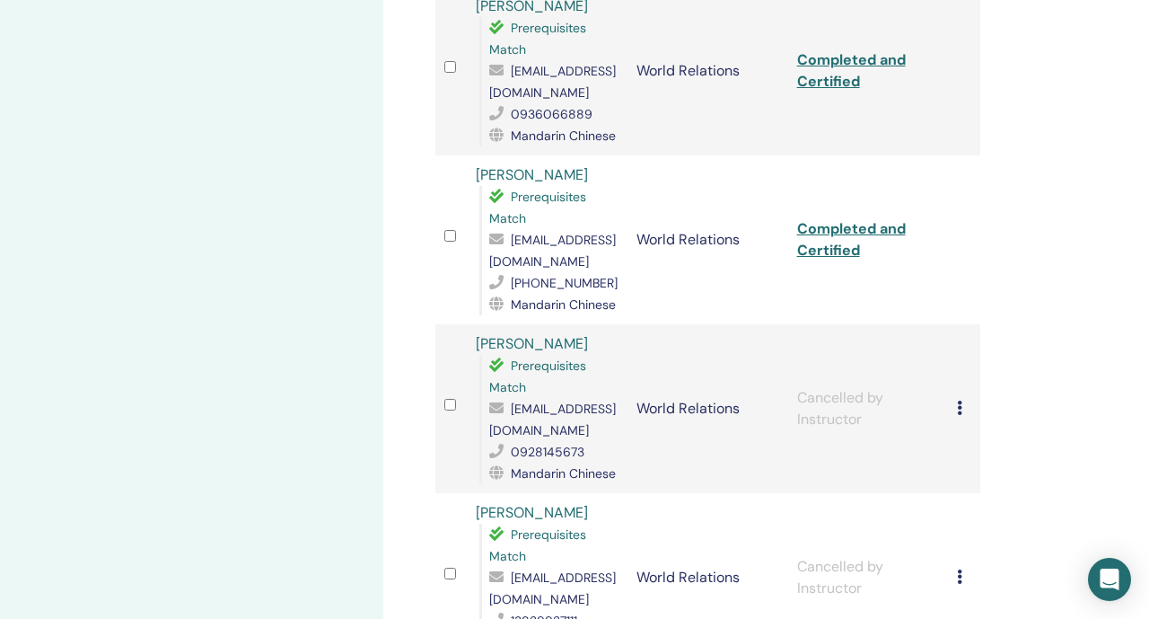
click at [513, 245] on span "[EMAIL_ADDRESS][DOMAIN_NAME]" at bounding box center [552, 251] width 127 height 38
copy span "[EMAIL_ADDRESS][DOMAIN_NAME]"
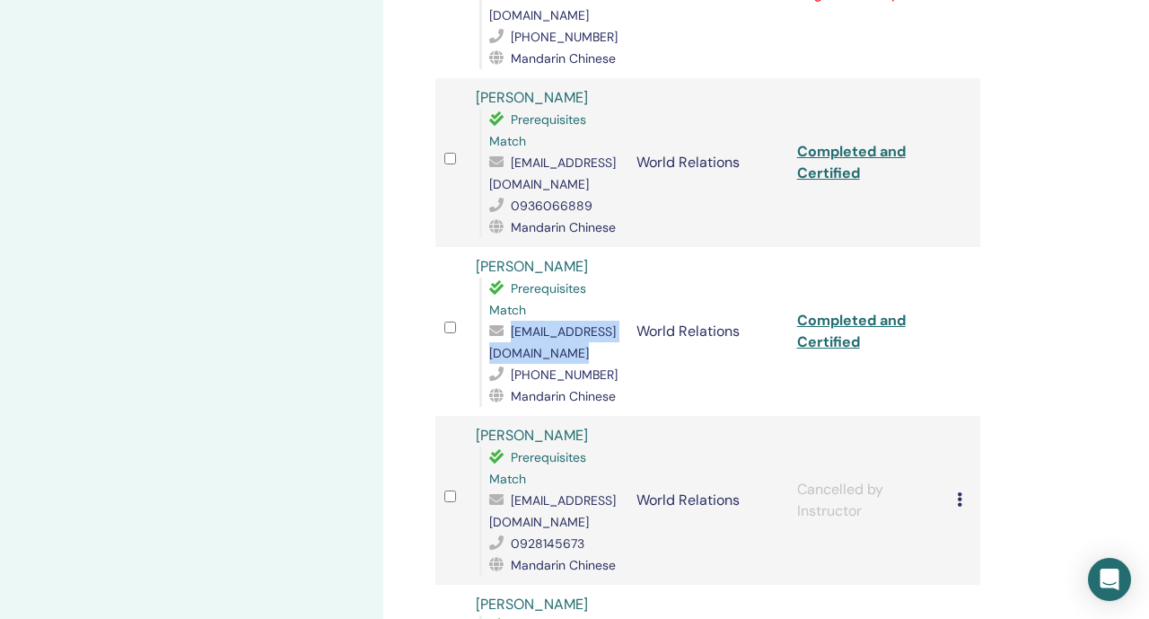
scroll to position [1113, 0]
click at [556, 165] on span "aj3love@gmail.com" at bounding box center [552, 174] width 127 height 38
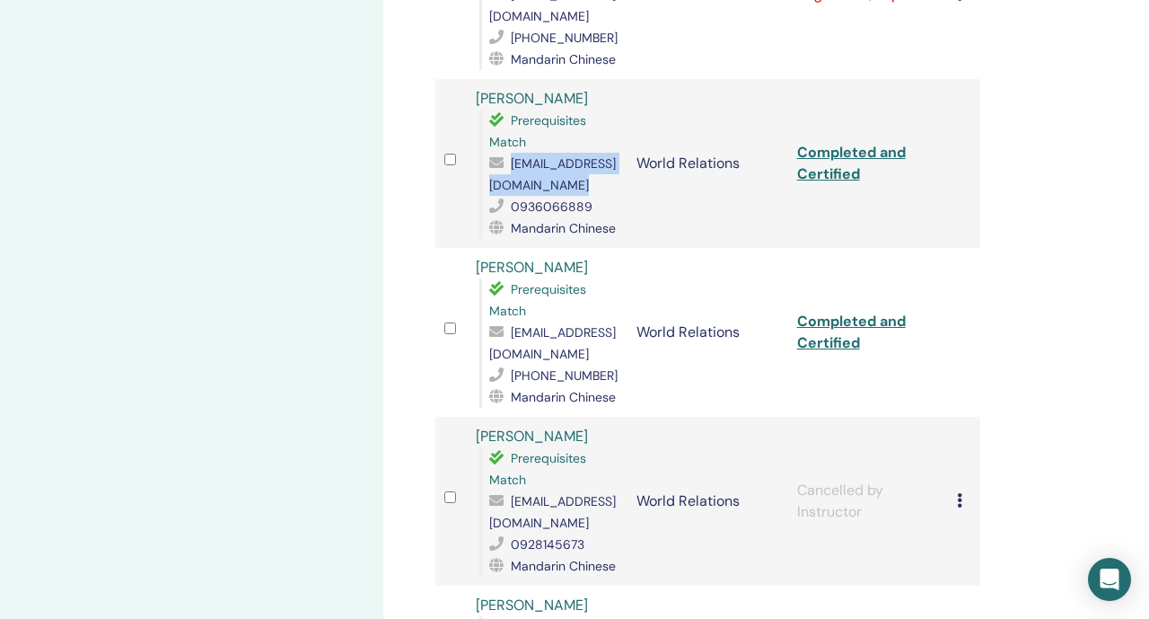
click at [556, 165] on span "aj3love@gmail.com" at bounding box center [552, 174] width 127 height 38
copy span "aj3love@gmail.com"
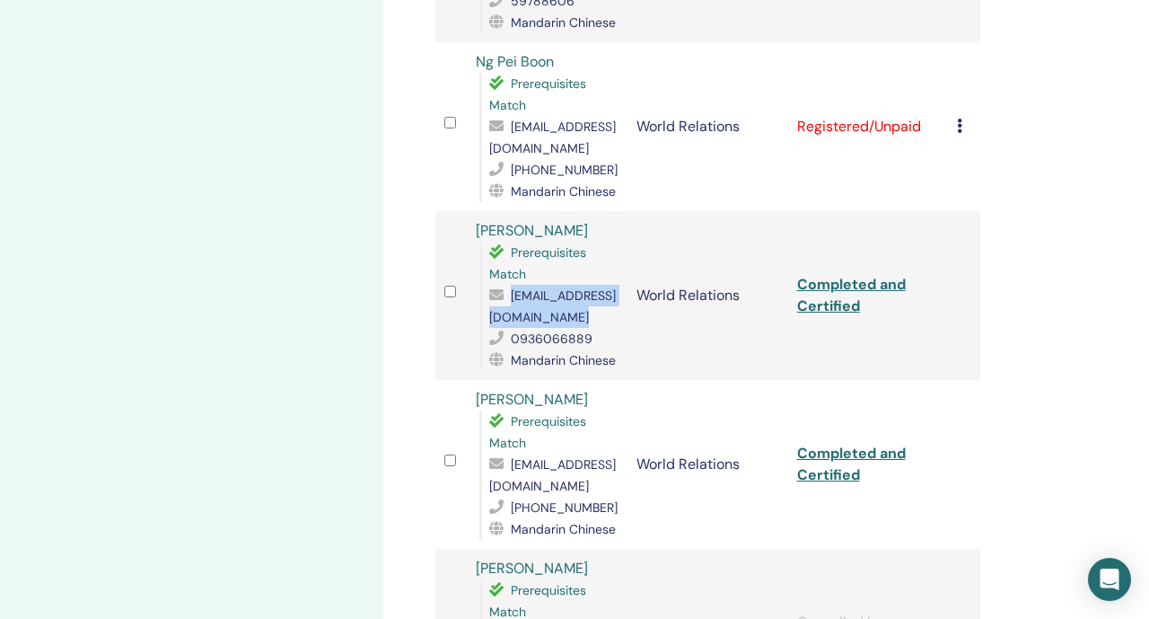
scroll to position [977, 0]
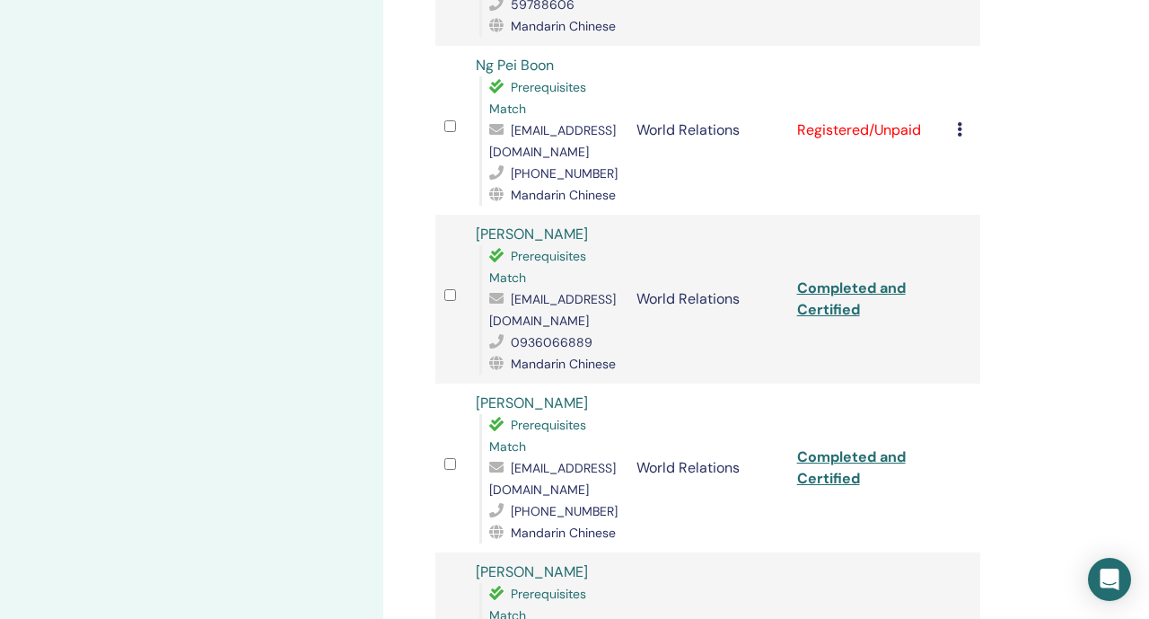
click at [525, 127] on span "zion1314@gmail.com" at bounding box center [552, 141] width 127 height 38
copy span "zion1314@gmail.com"
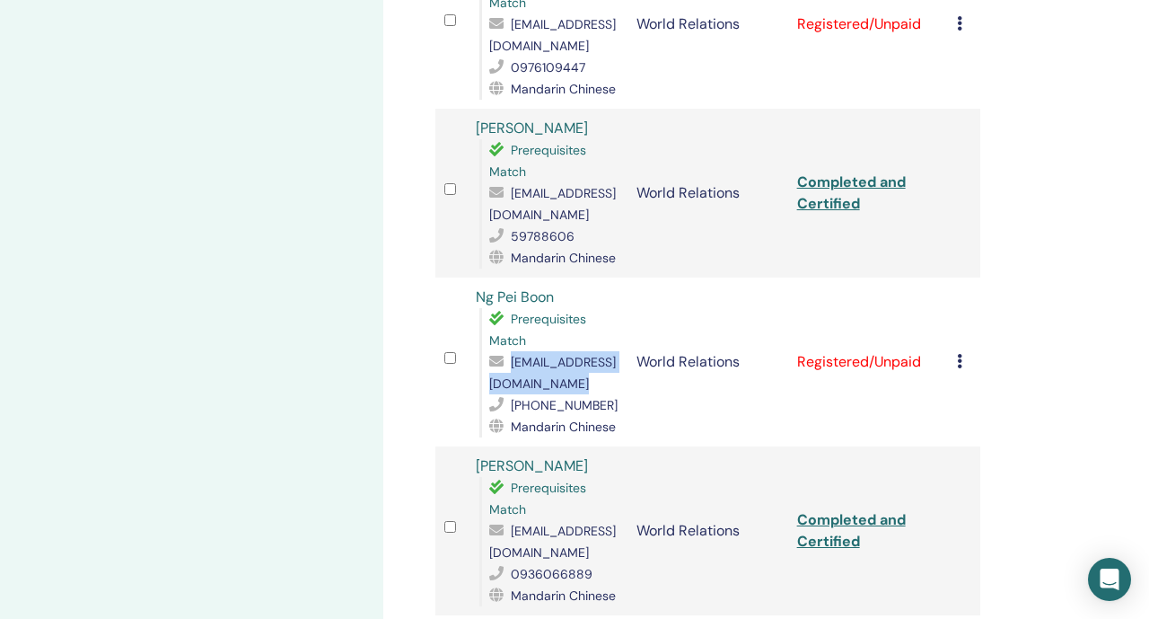
scroll to position [739, 0]
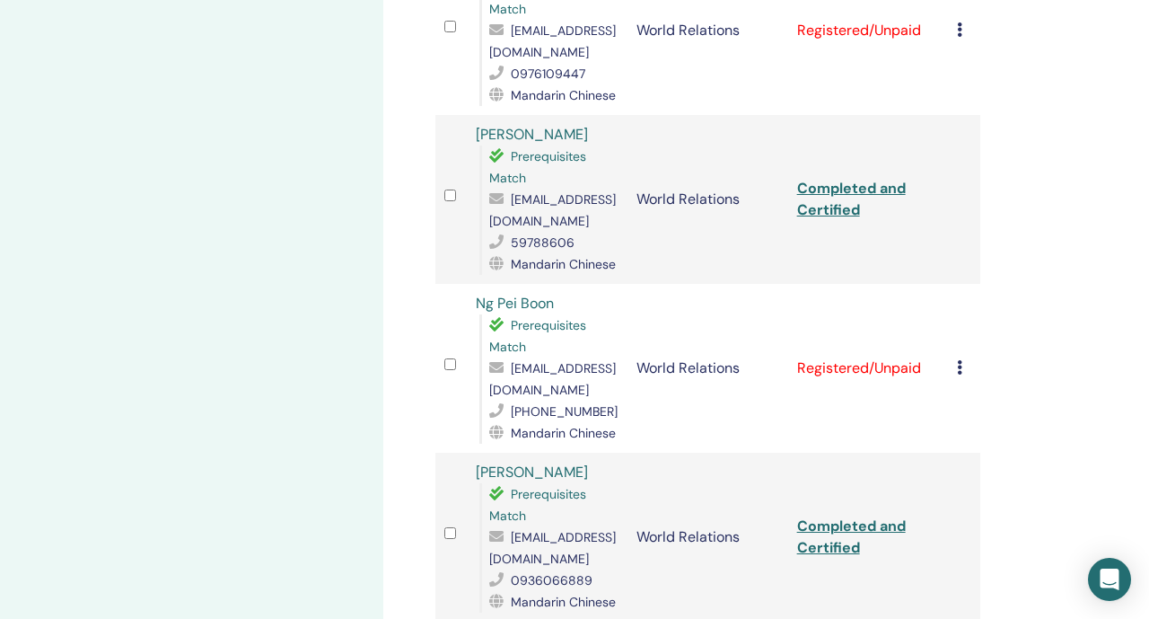
click at [550, 201] on span "gilmaac@gmail.com" at bounding box center [552, 210] width 127 height 38
copy span "gilmaac@gmail.com"
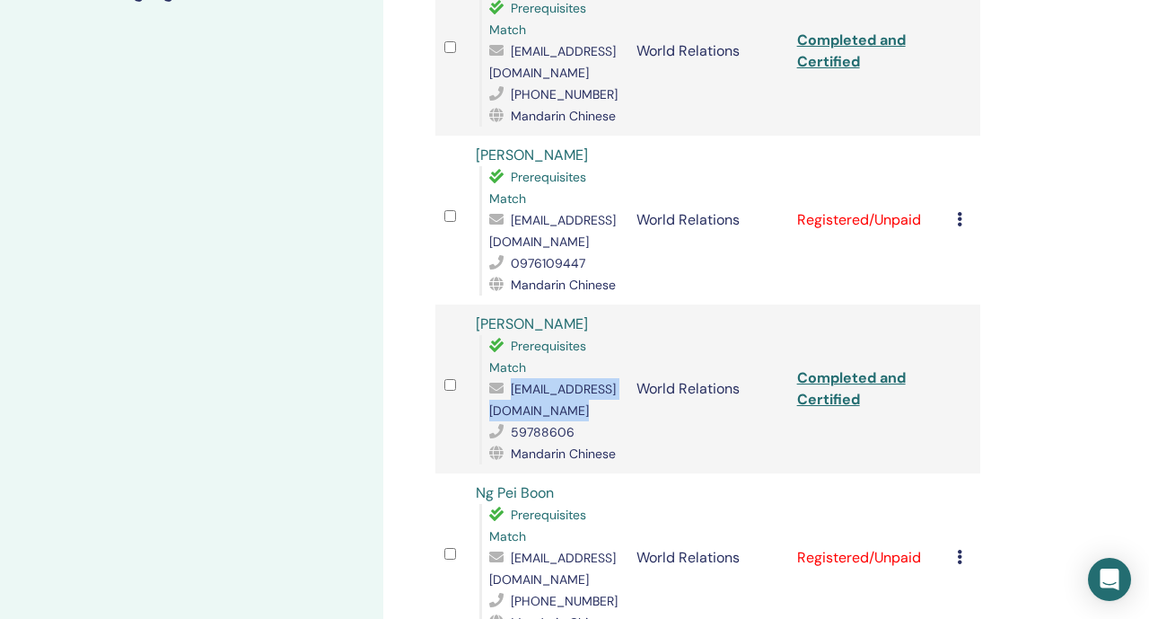
scroll to position [544, 0]
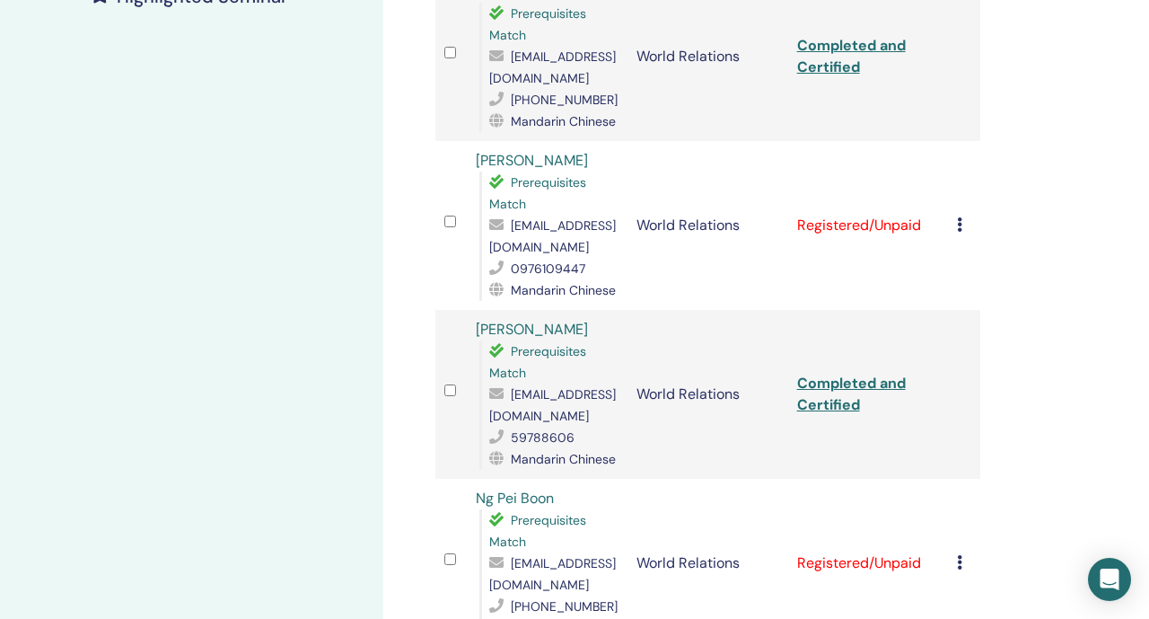
click at [579, 233] on span "syviawang.wst@gmail.com" at bounding box center [552, 236] width 127 height 38
copy span "syviawang.wst@gmail.com"
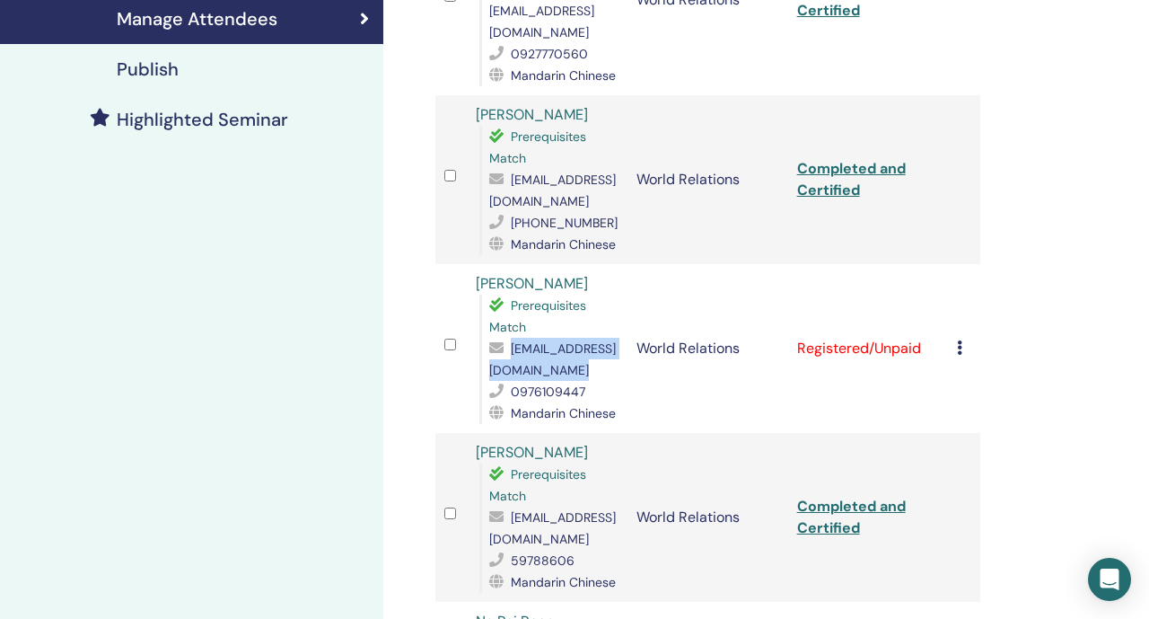
scroll to position [323, 0]
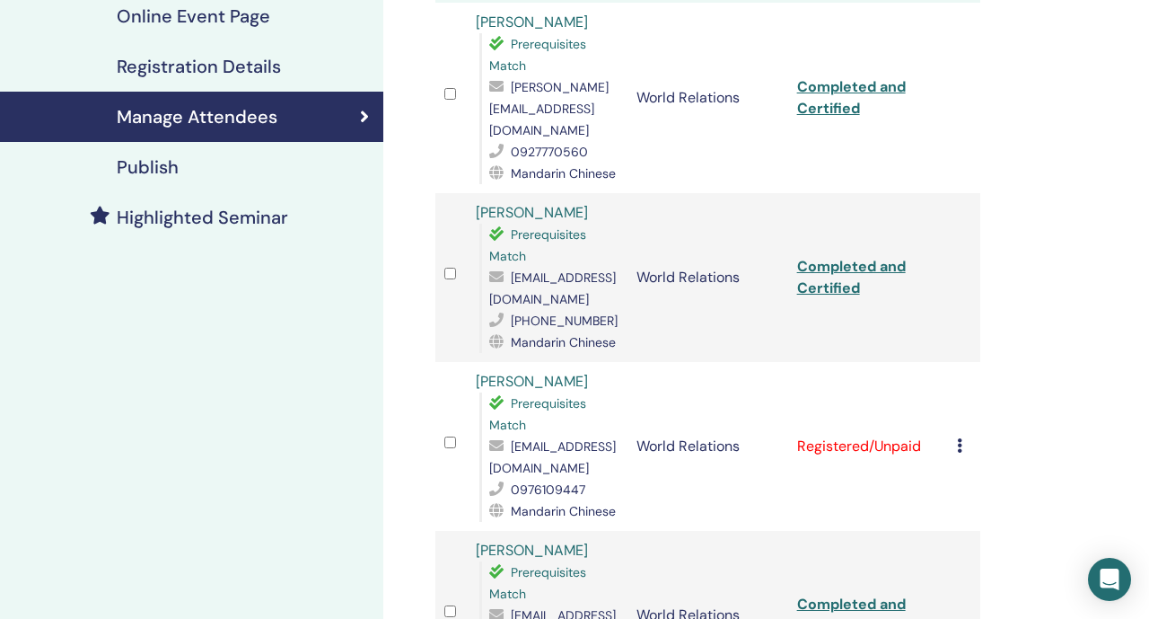
click at [521, 310] on div "+886906854134" at bounding box center [553, 321] width 129 height 22
click at [521, 283] on span "camminia.c@gmail.com" at bounding box center [552, 288] width 127 height 38
copy span "camminia.c@gmail.com"
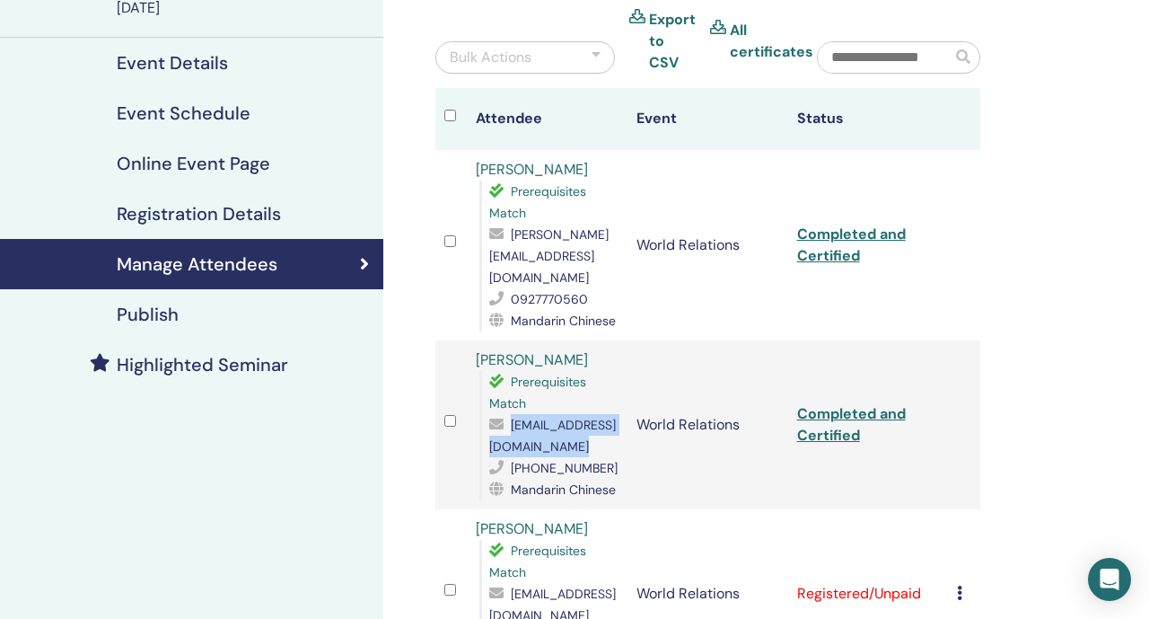
scroll to position [175, 0]
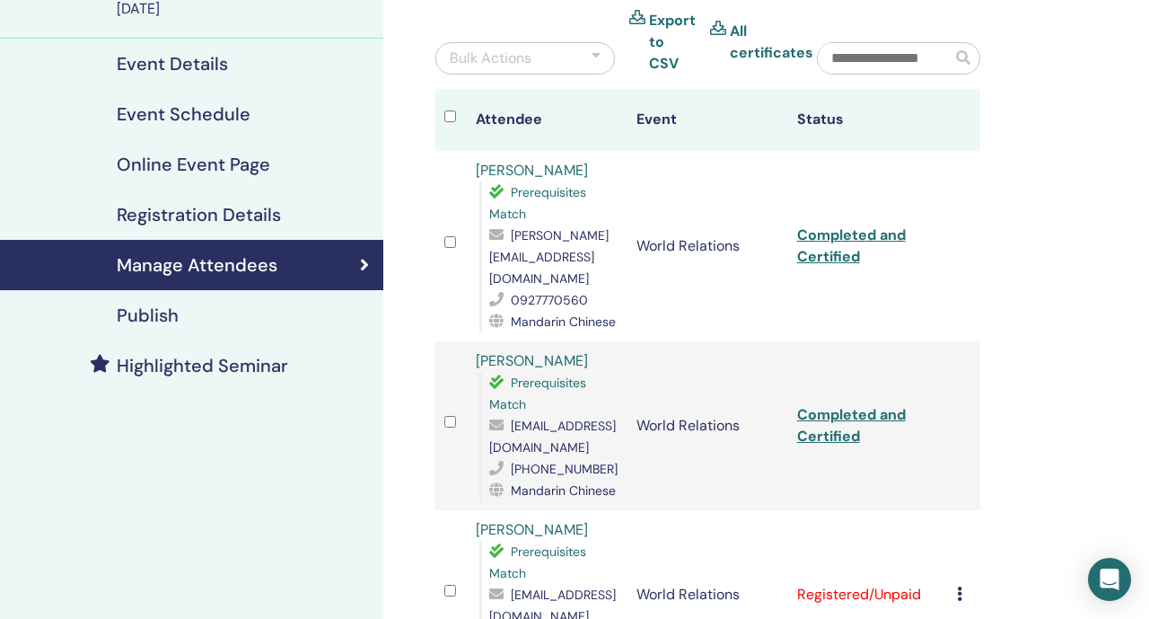
click at [515, 253] on span "carol.1180dp@gmail.com" at bounding box center [548, 256] width 119 height 59
copy span "carol.1180dp@gmail.com"
